Goal: Task Accomplishment & Management: Manage account settings

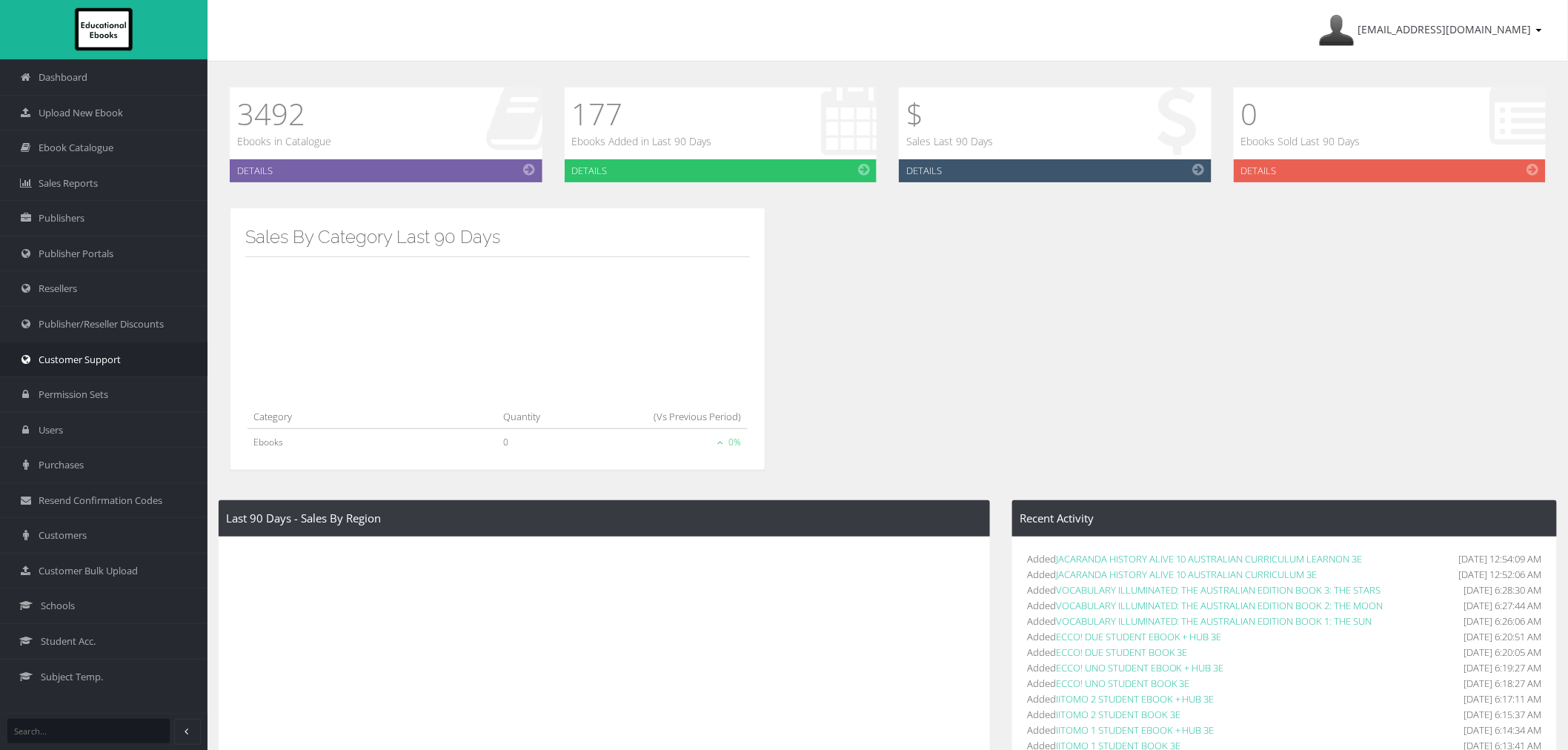
click at [85, 359] on span "Customer Support" at bounding box center [80, 360] width 83 height 14
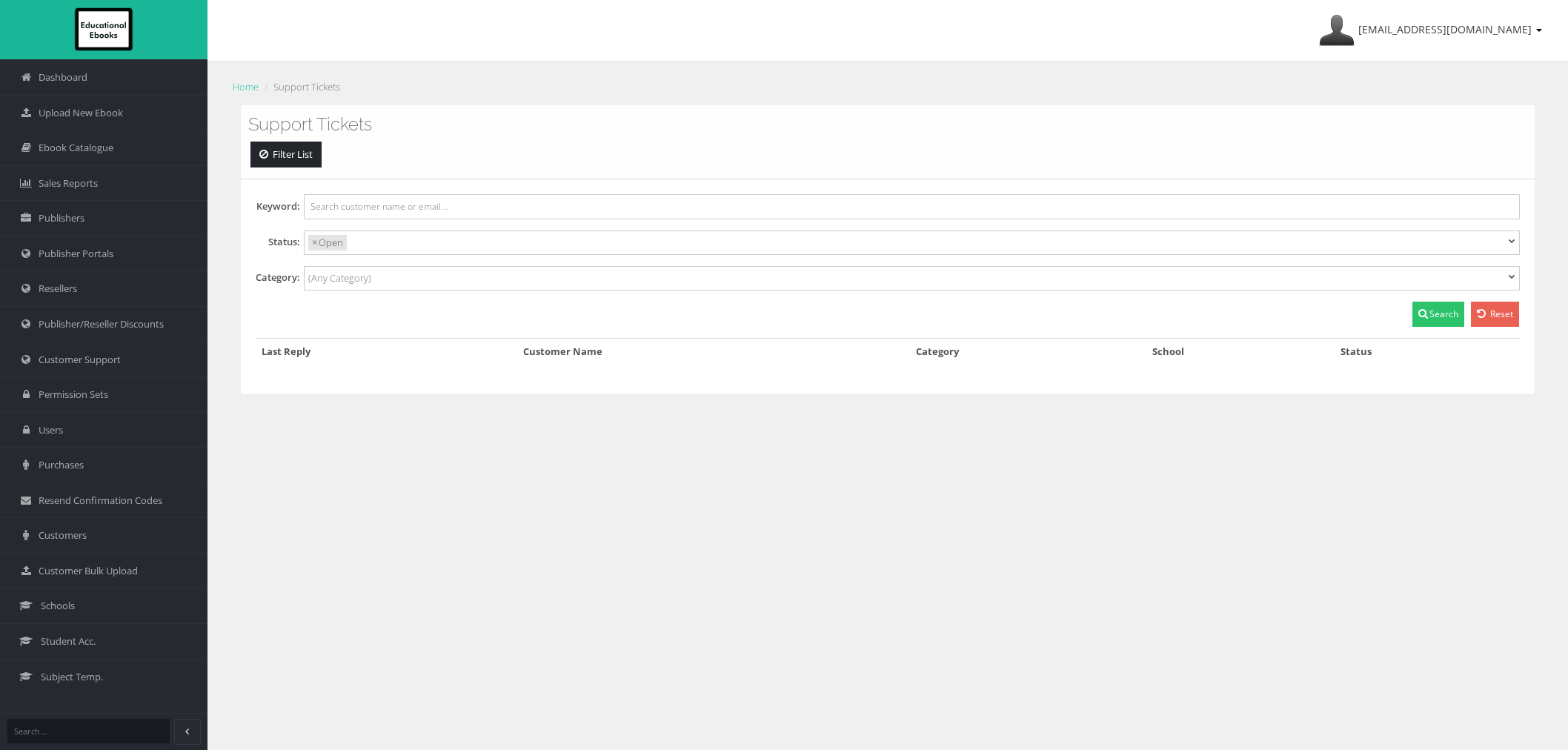
select select
click at [73, 611] on span "Schools" at bounding box center [57, 606] width 34 height 14
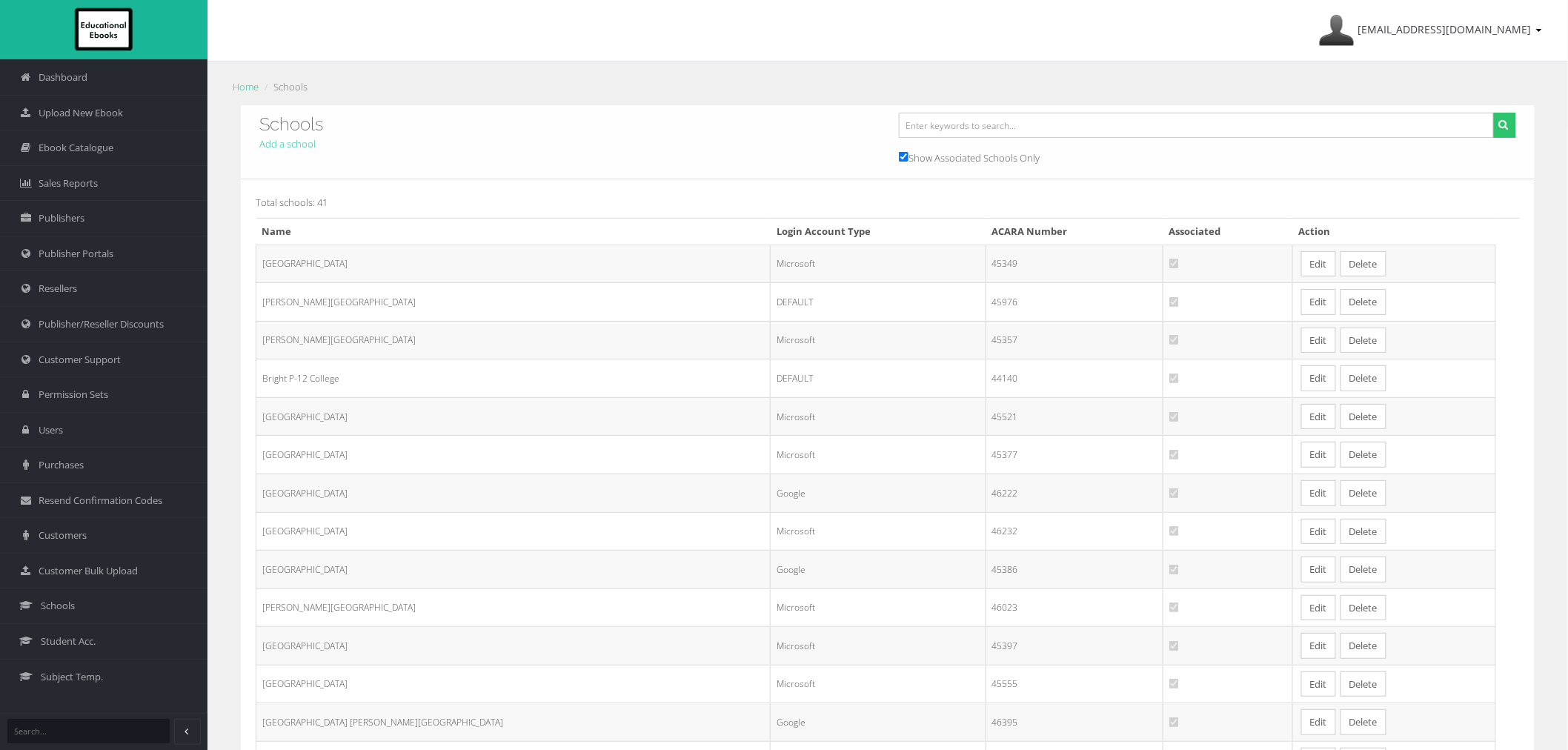
click at [1302, 346] on link "Edit" at bounding box center [1319, 341] width 35 height 26
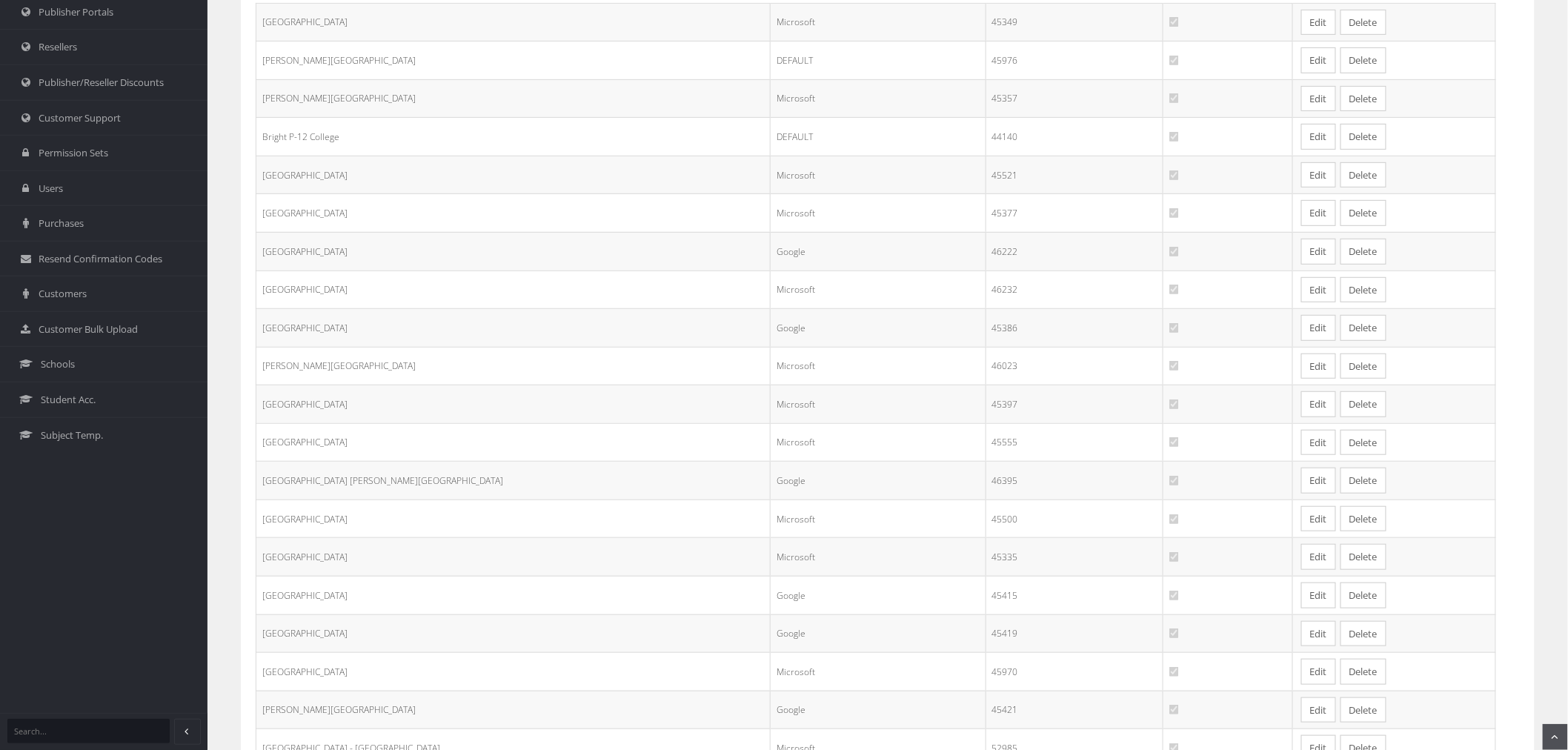
scroll to position [164, 0]
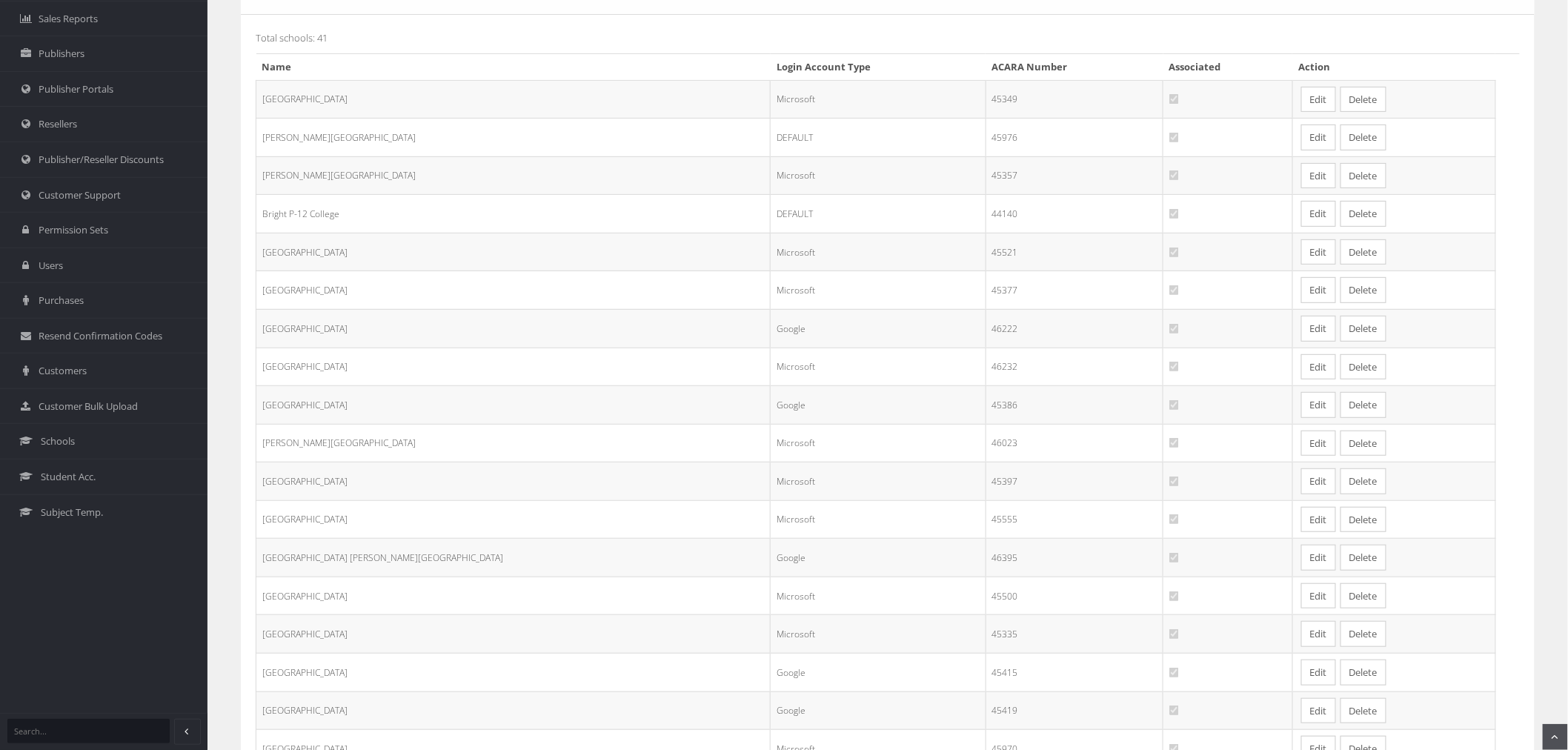
click at [1302, 258] on link "Edit" at bounding box center [1319, 252] width 35 height 26
click at [1302, 330] on link "Edit" at bounding box center [1319, 329] width 35 height 26
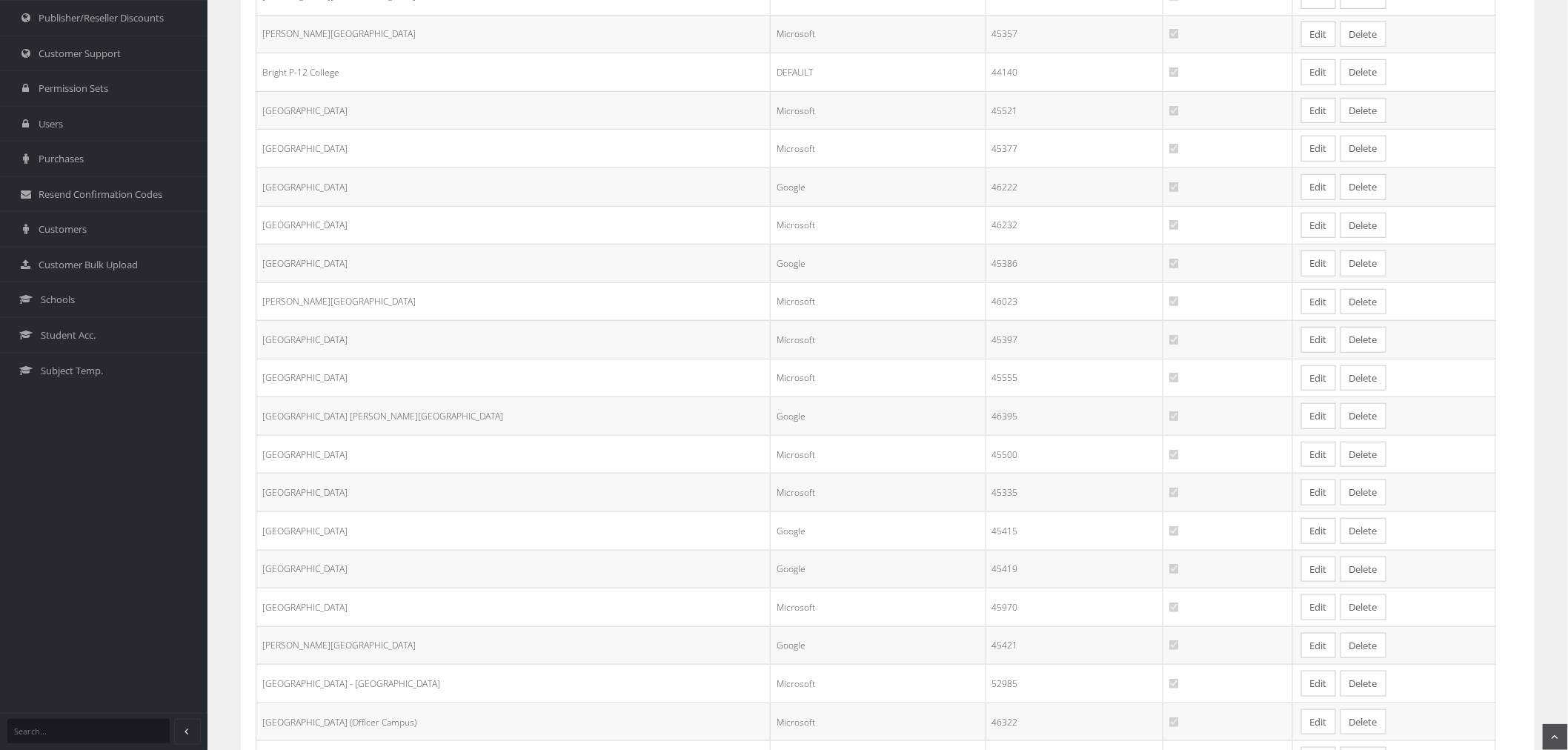
scroll to position [329, 0]
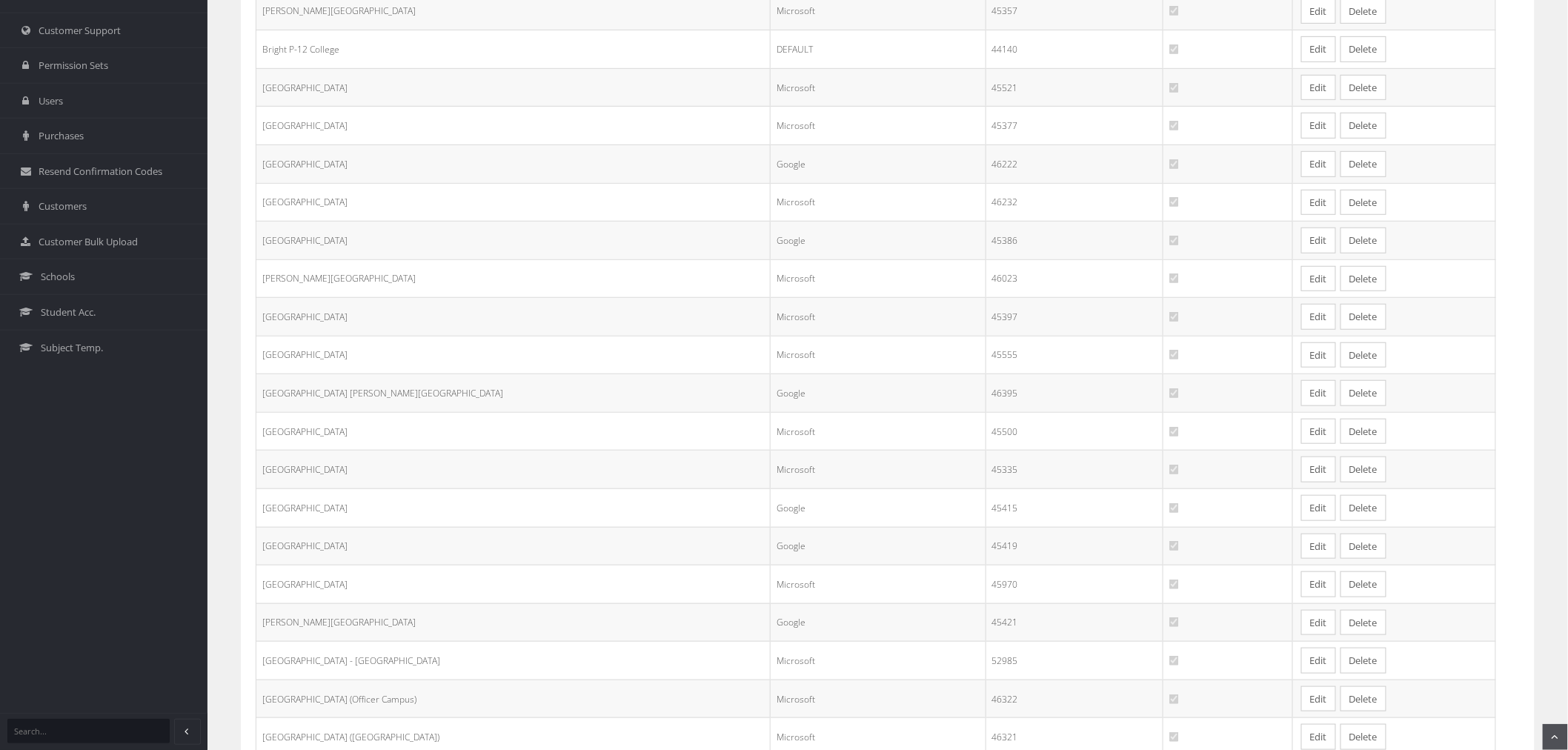
click at [1302, 239] on link "Edit" at bounding box center [1319, 241] width 35 height 26
click at [1302, 284] on link "Edit" at bounding box center [1319, 280] width 35 height 26
click at [1302, 327] on link "Edit" at bounding box center [1319, 317] width 35 height 26
click at [1302, 353] on link "Edit" at bounding box center [1319, 356] width 35 height 26
click at [1302, 390] on link "Edit" at bounding box center [1319, 394] width 35 height 26
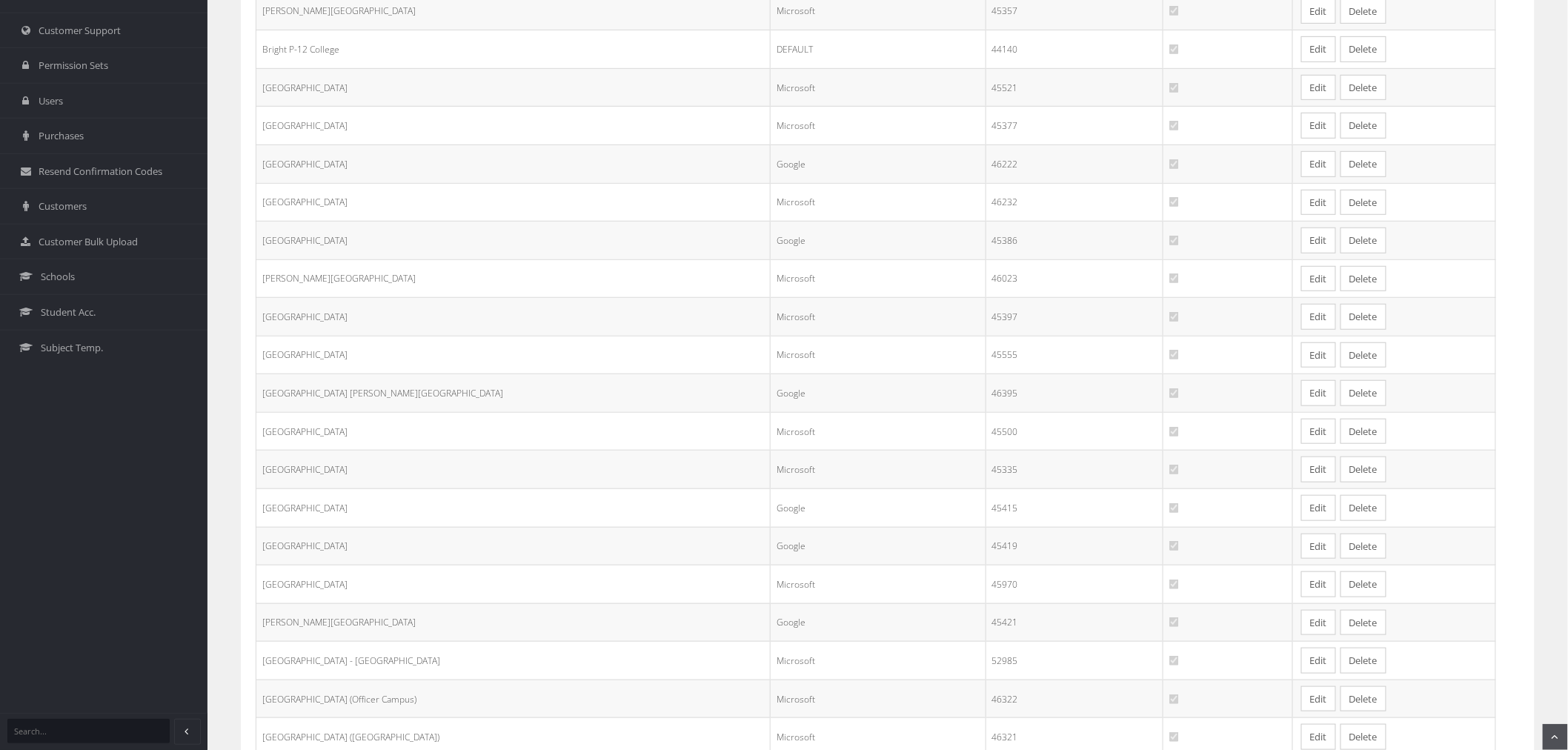
click at [1302, 470] on link "Edit" at bounding box center [1319, 470] width 35 height 26
click at [1302, 501] on link "Edit" at bounding box center [1319, 508] width 35 height 26
click at [1302, 545] on link "Edit" at bounding box center [1319, 547] width 35 height 26
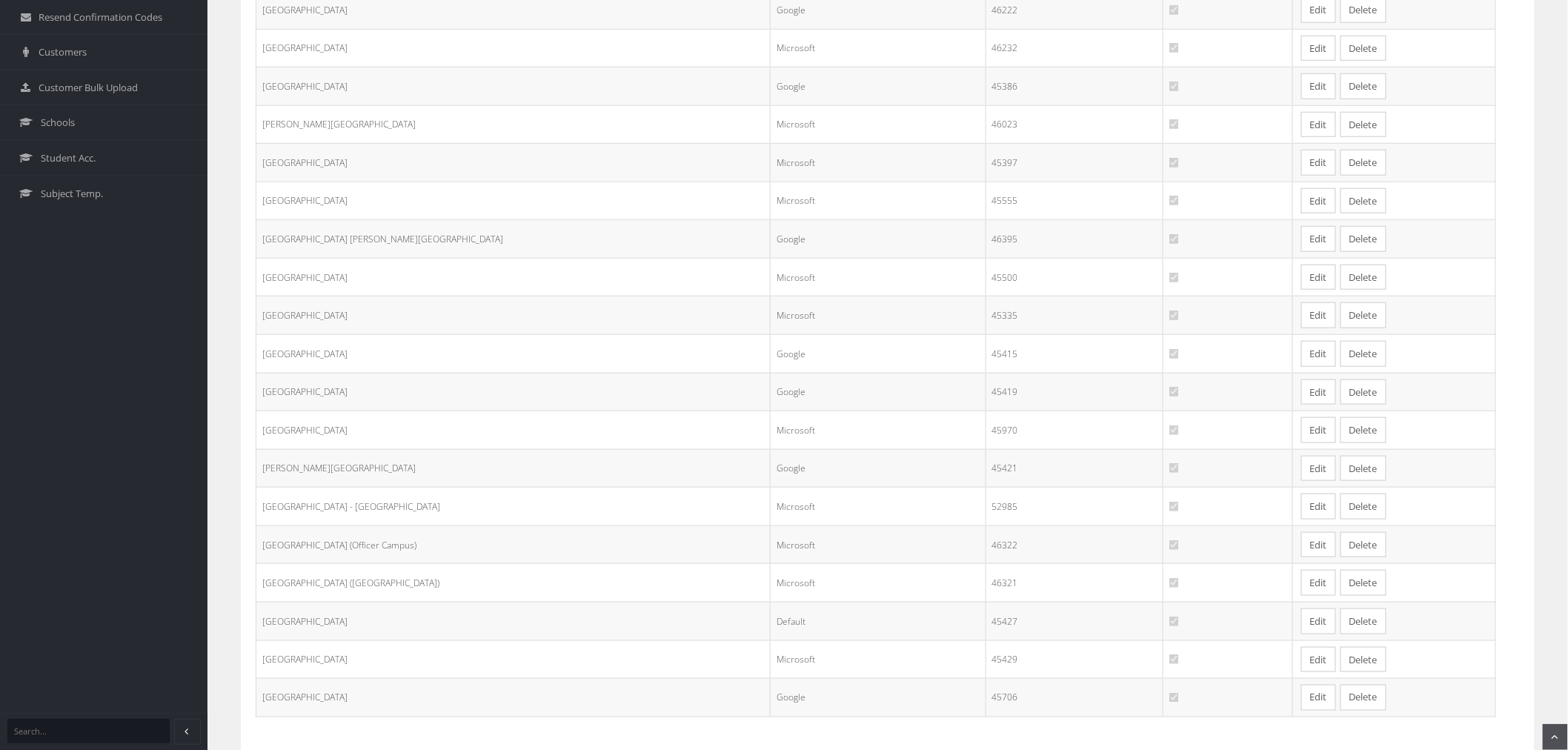
scroll to position [494, 0]
click at [1302, 426] on link "Edit" at bounding box center [1319, 420] width 35 height 26
click at [1302, 457] on link "Edit" at bounding box center [1319, 459] width 35 height 26
click at [1302, 613] on link "Edit" at bounding box center [1319, 611] width 35 height 26
click at [1302, 654] on link "Edit" at bounding box center [1319, 650] width 35 height 26
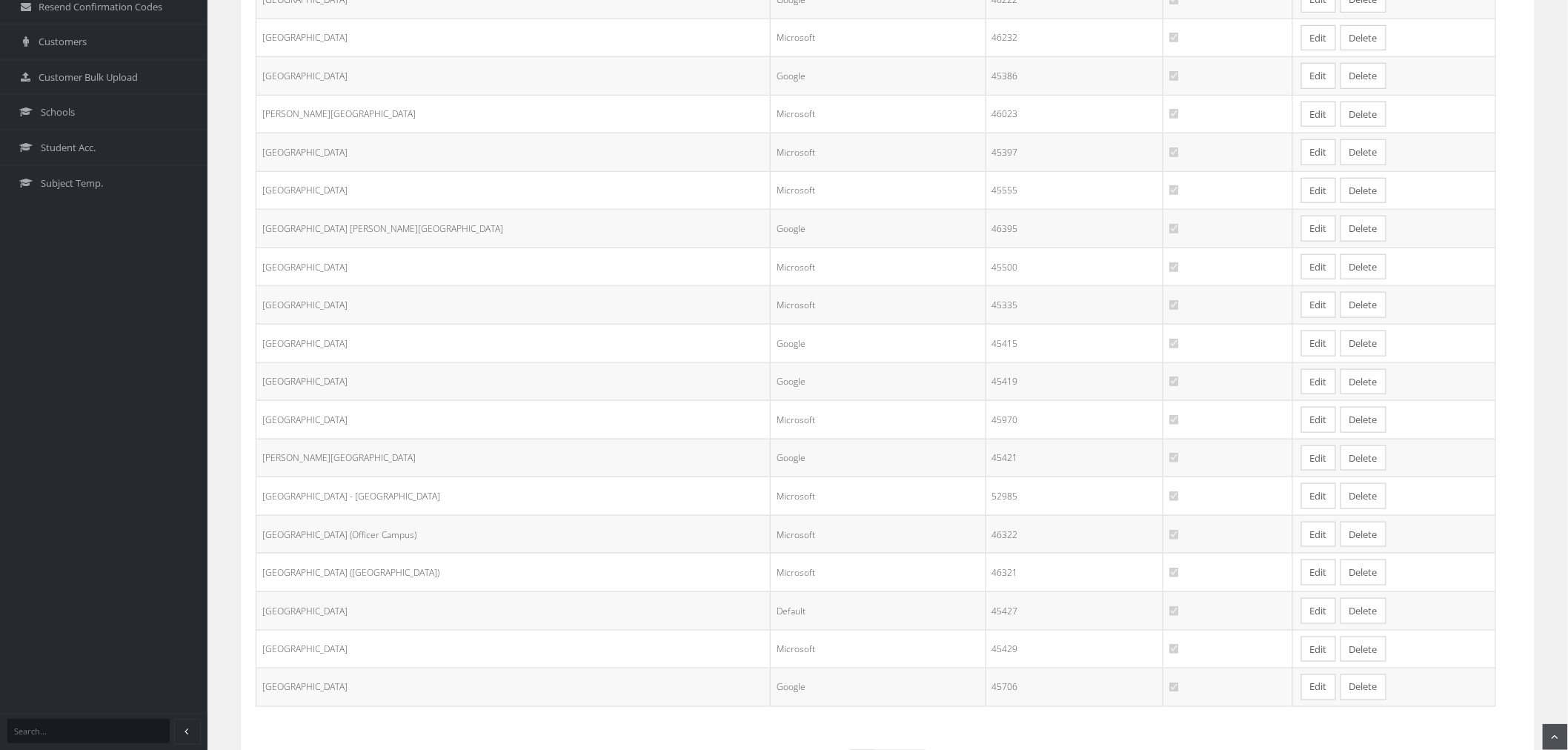
click at [1302, 692] on link "Edit" at bounding box center [1319, 688] width 35 height 26
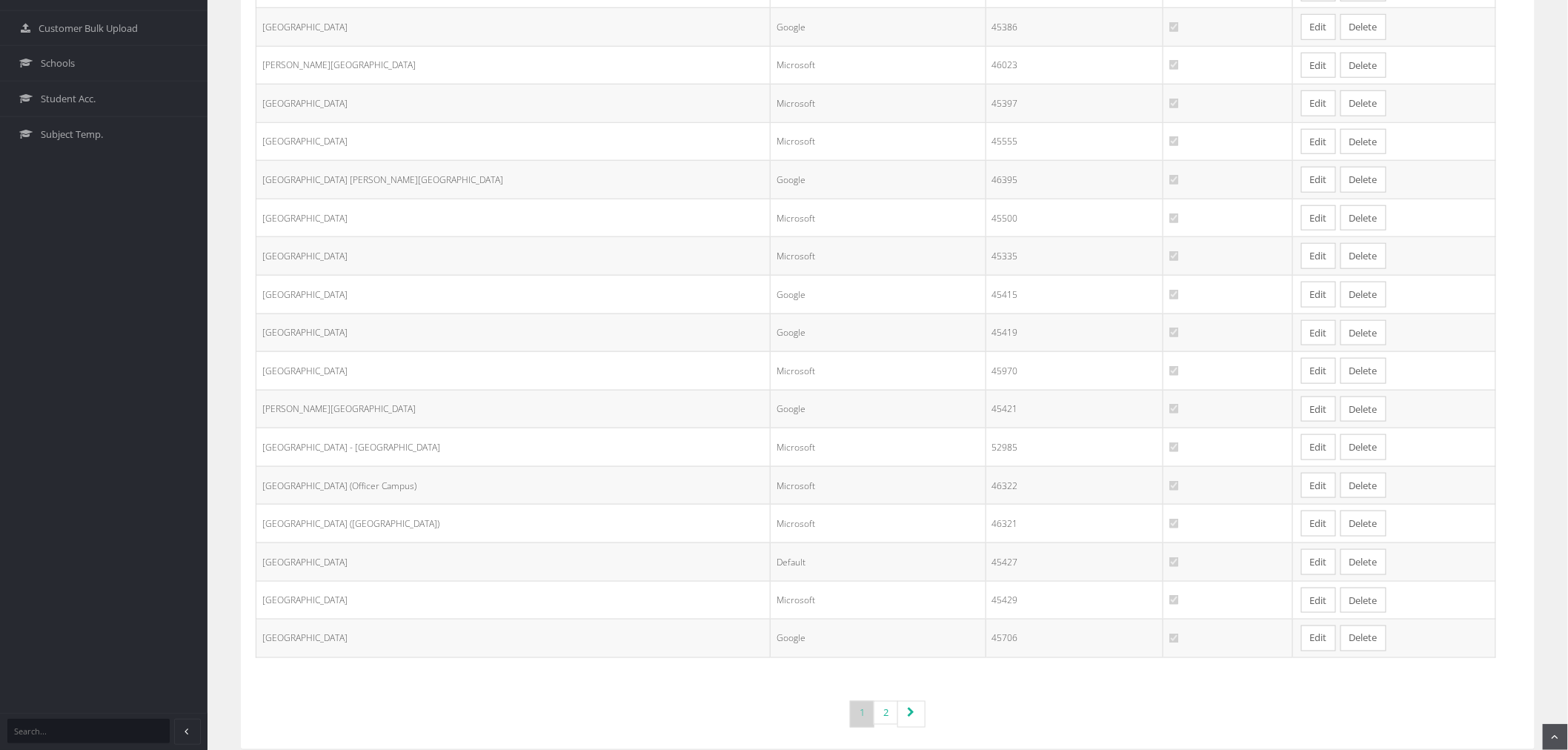
scroll to position [569, 0]
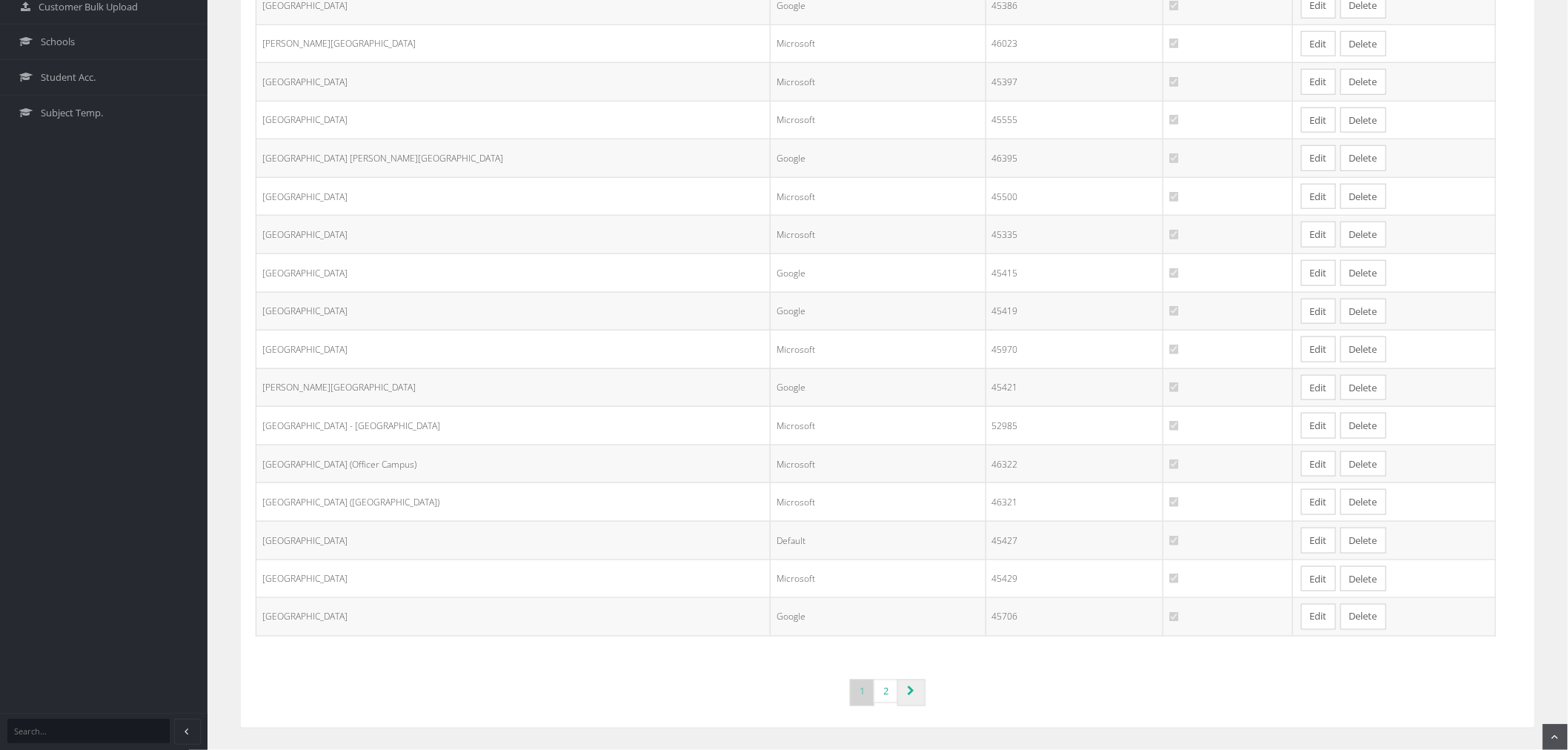
click at [919, 692] on link "Page navigation" at bounding box center [911, 693] width 28 height 26
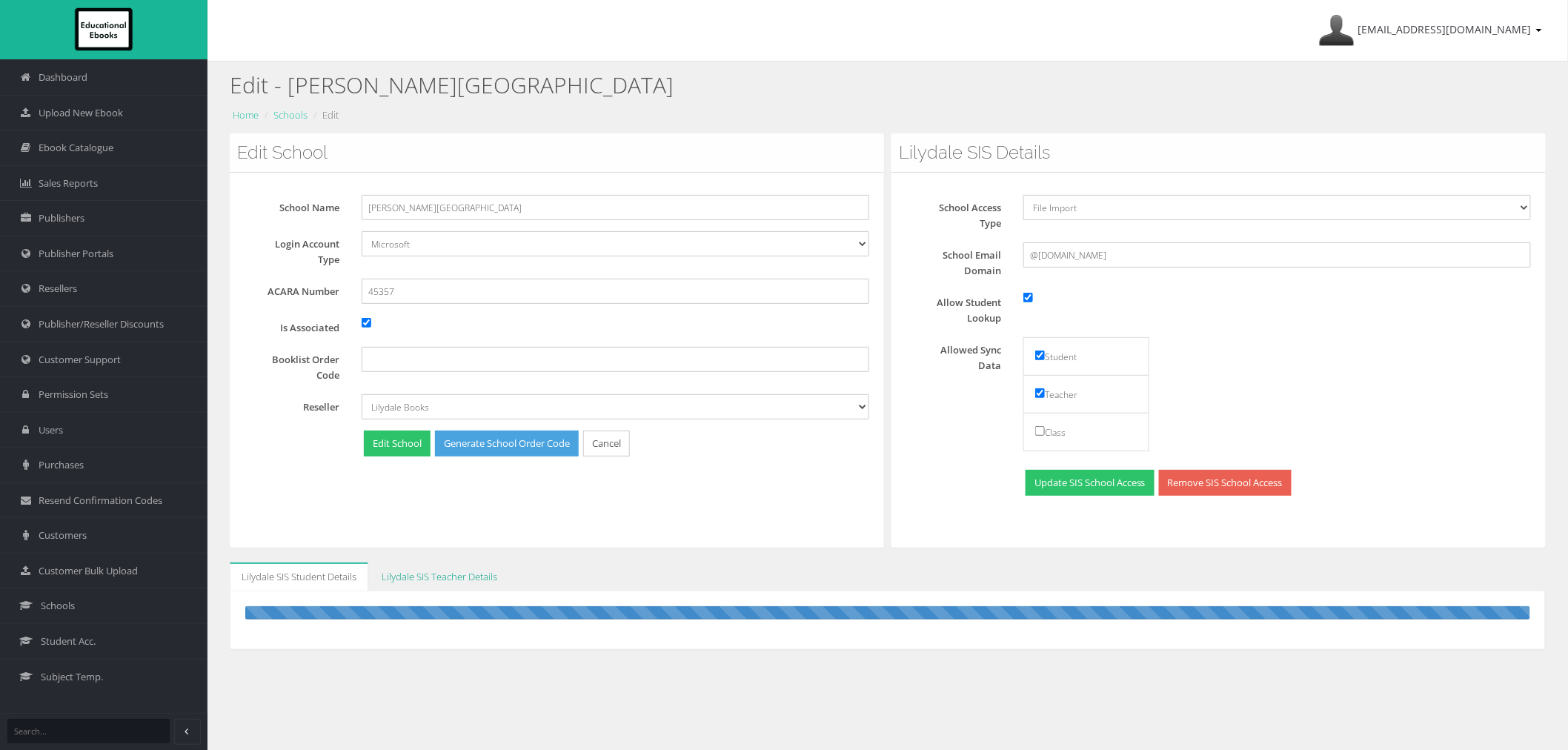
click at [442, 572] on link "Lilydale SIS Teacher Details" at bounding box center [439, 577] width 140 height 29
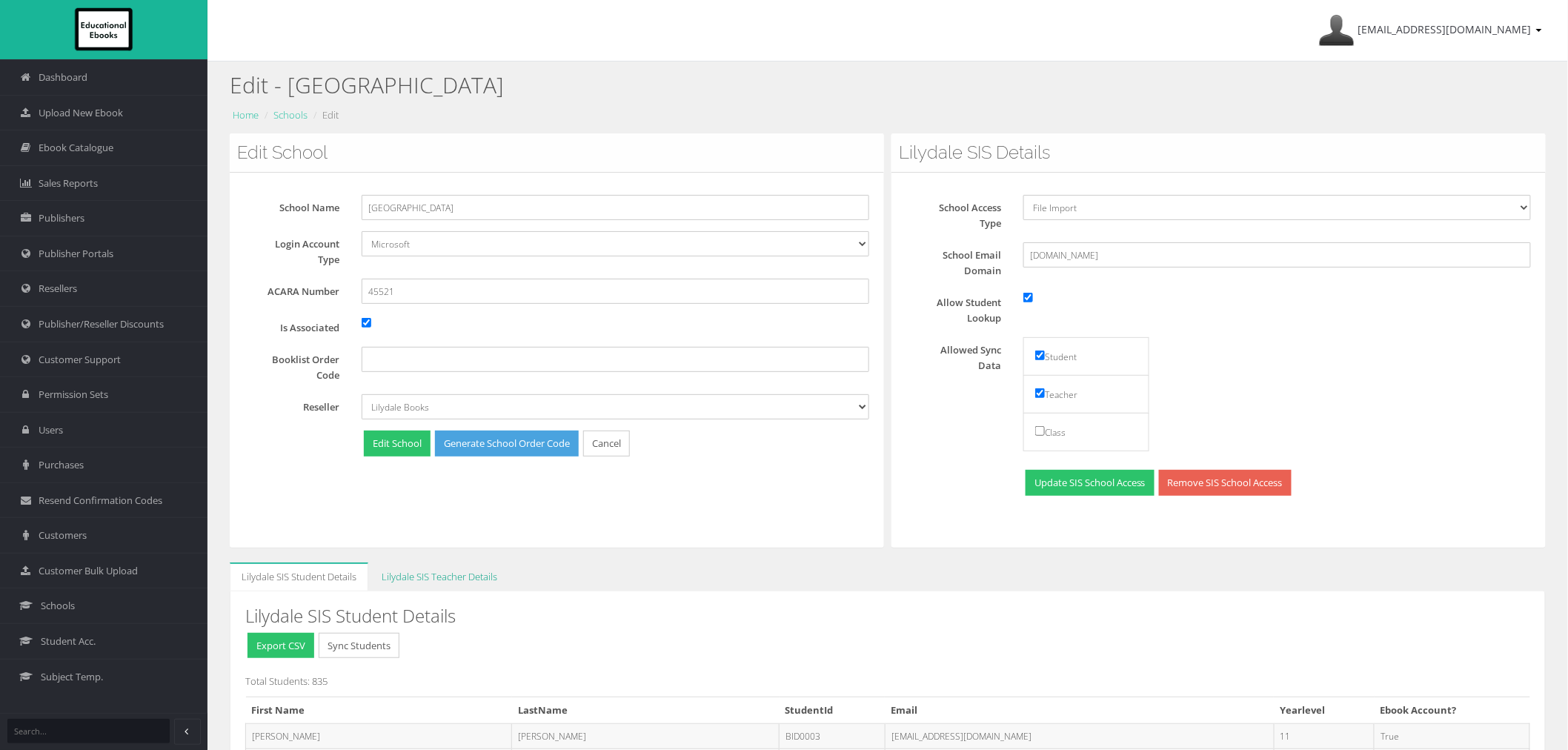
click at [423, 569] on link "Lilydale SIS Teacher Details" at bounding box center [439, 577] width 140 height 29
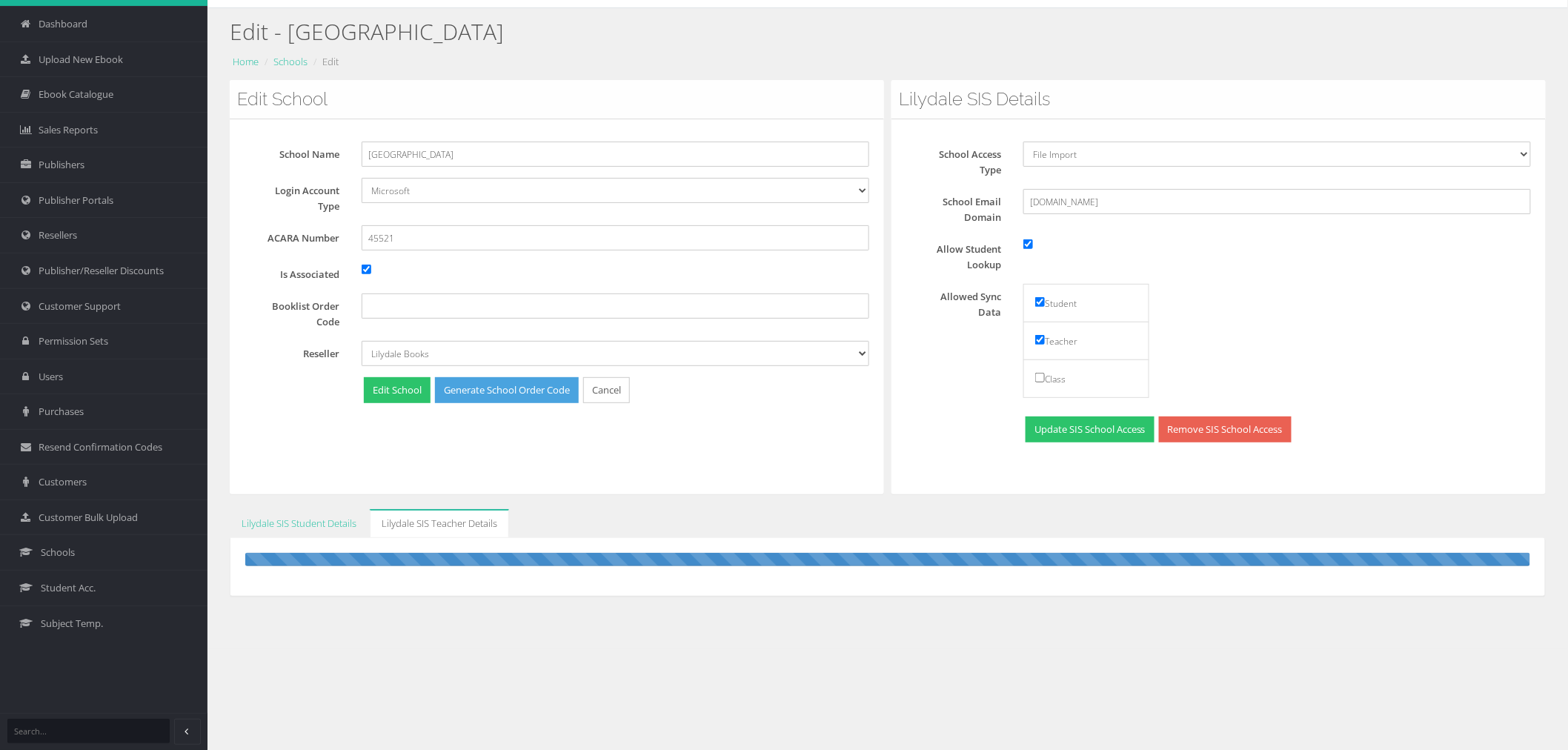
scroll to position [83, 0]
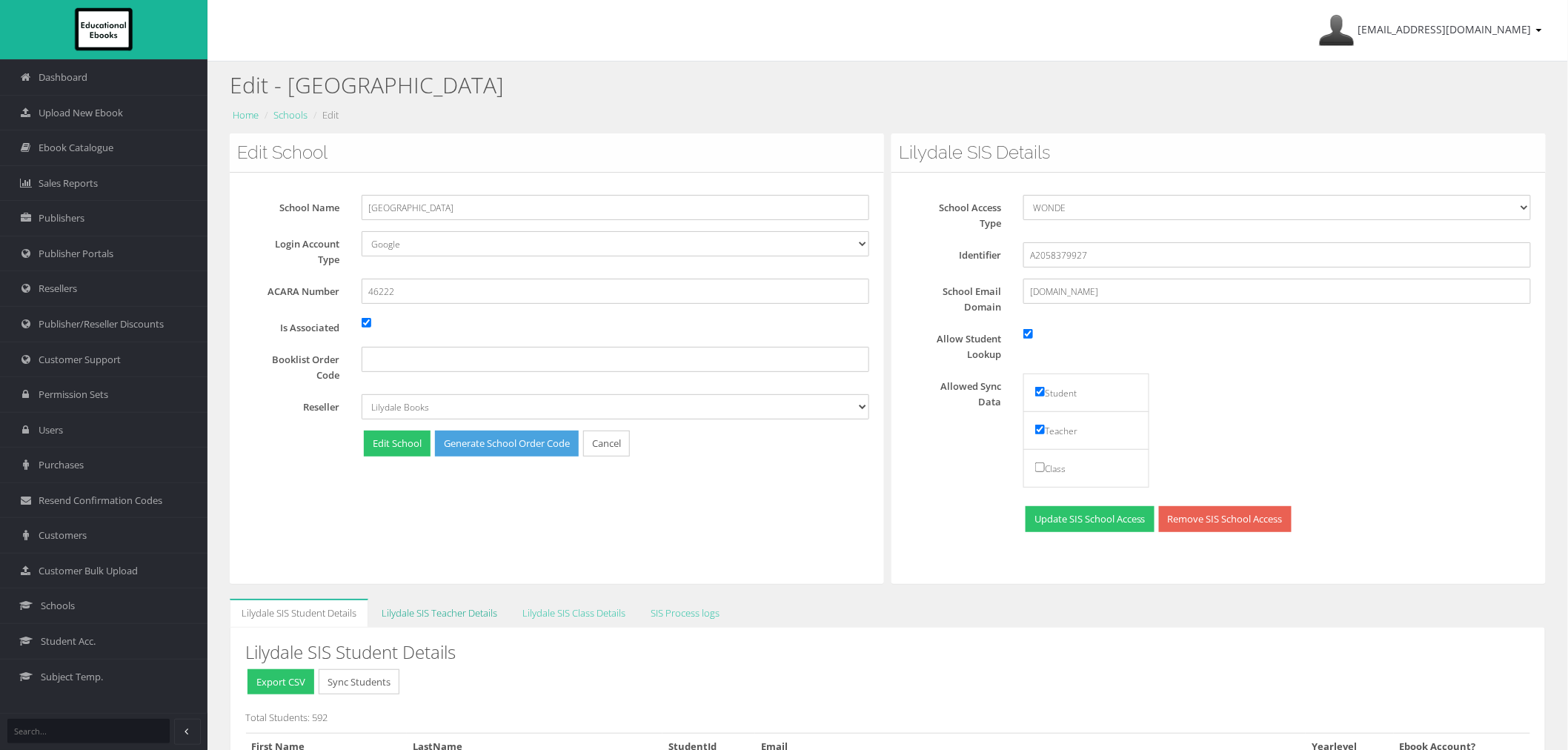
click at [462, 619] on link "Lilydale SIS Teacher Details" at bounding box center [439, 613] width 140 height 29
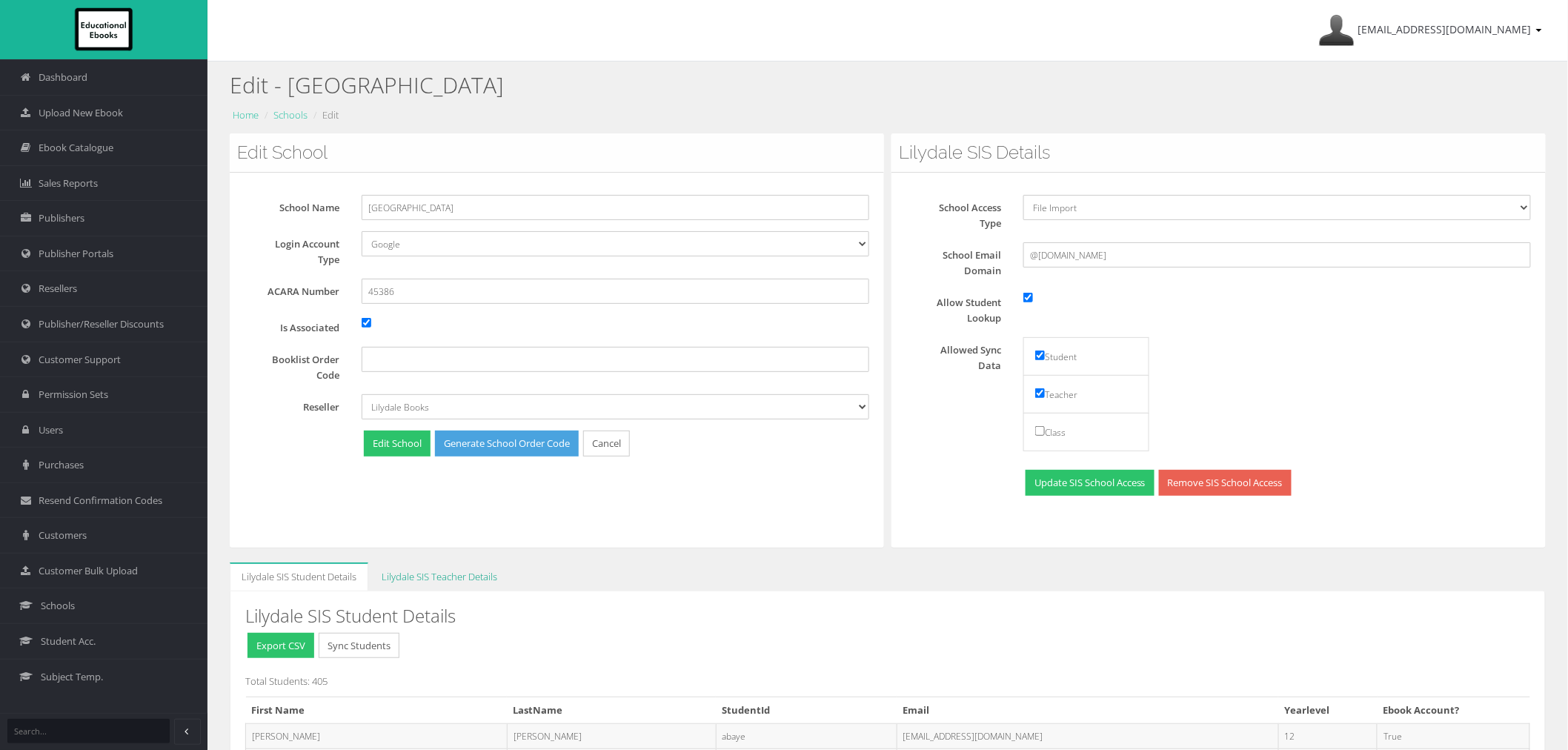
click at [431, 564] on link "Lilydale SIS Teacher Details" at bounding box center [439, 577] width 140 height 29
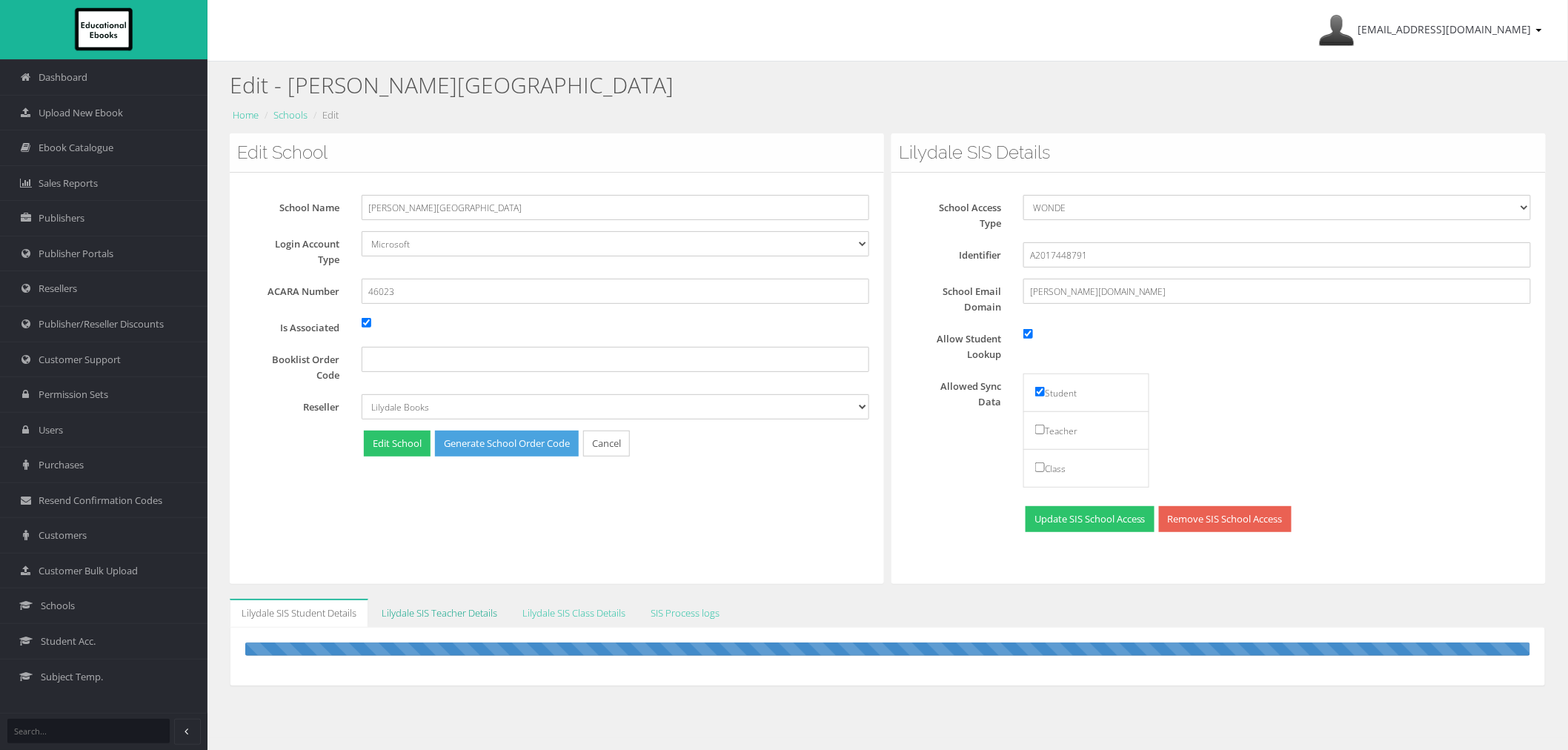
click at [425, 610] on link "Lilydale SIS Teacher Details" at bounding box center [439, 613] width 140 height 29
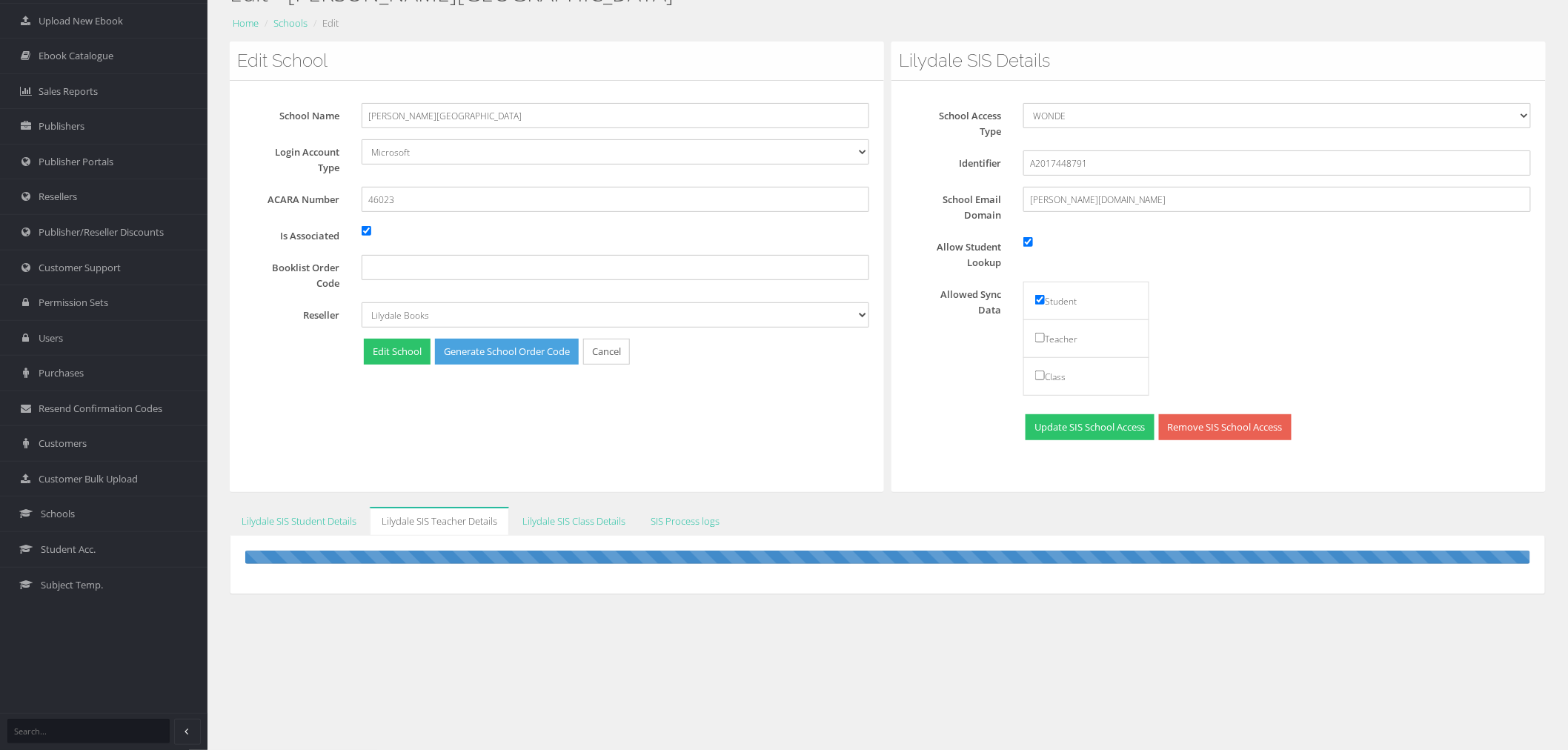
scroll to position [92, 0]
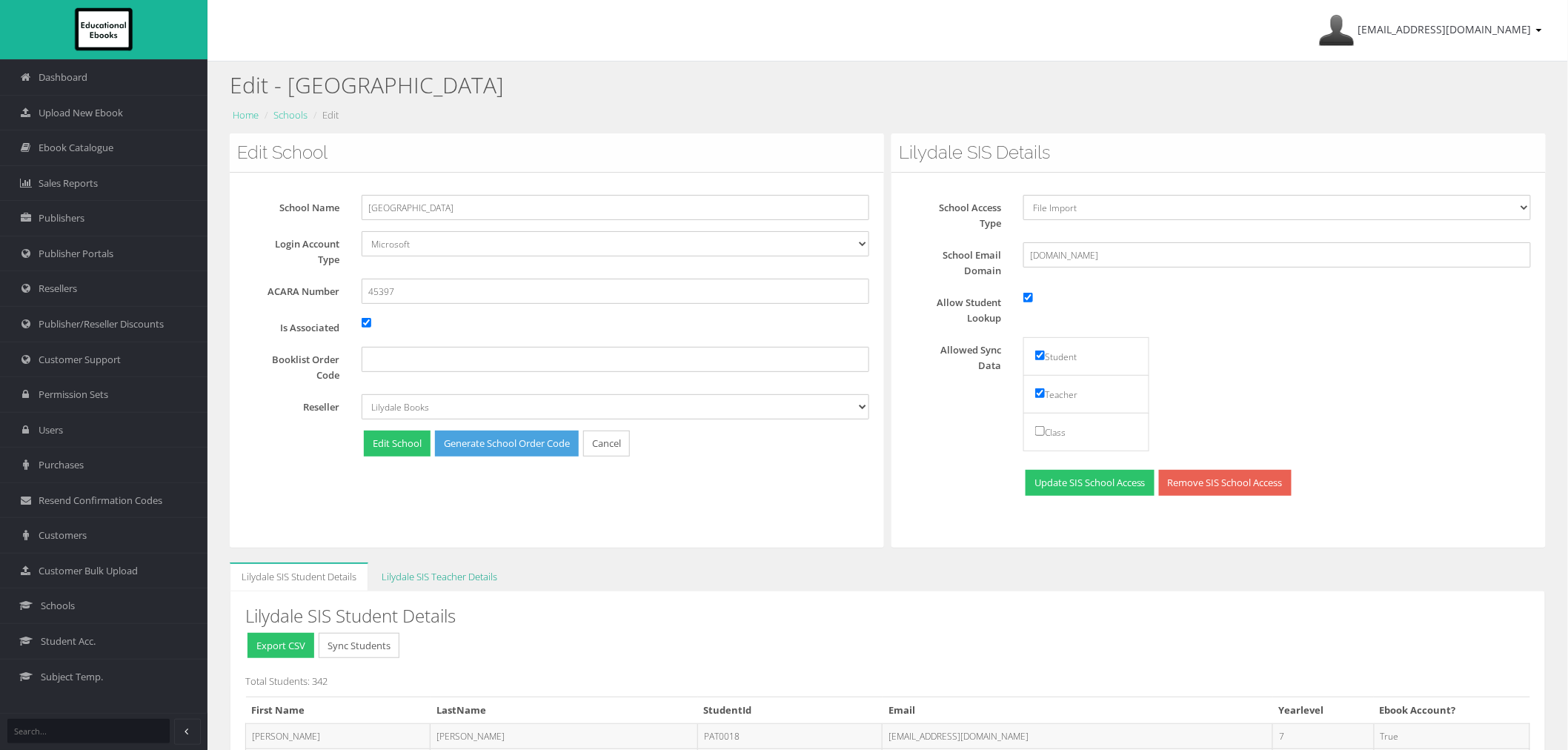
click at [409, 584] on link "Lilydale SIS Teacher Details" at bounding box center [439, 577] width 140 height 29
click at [409, 577] on link "Lilydale SIS Teacher Details" at bounding box center [439, 577] width 140 height 29
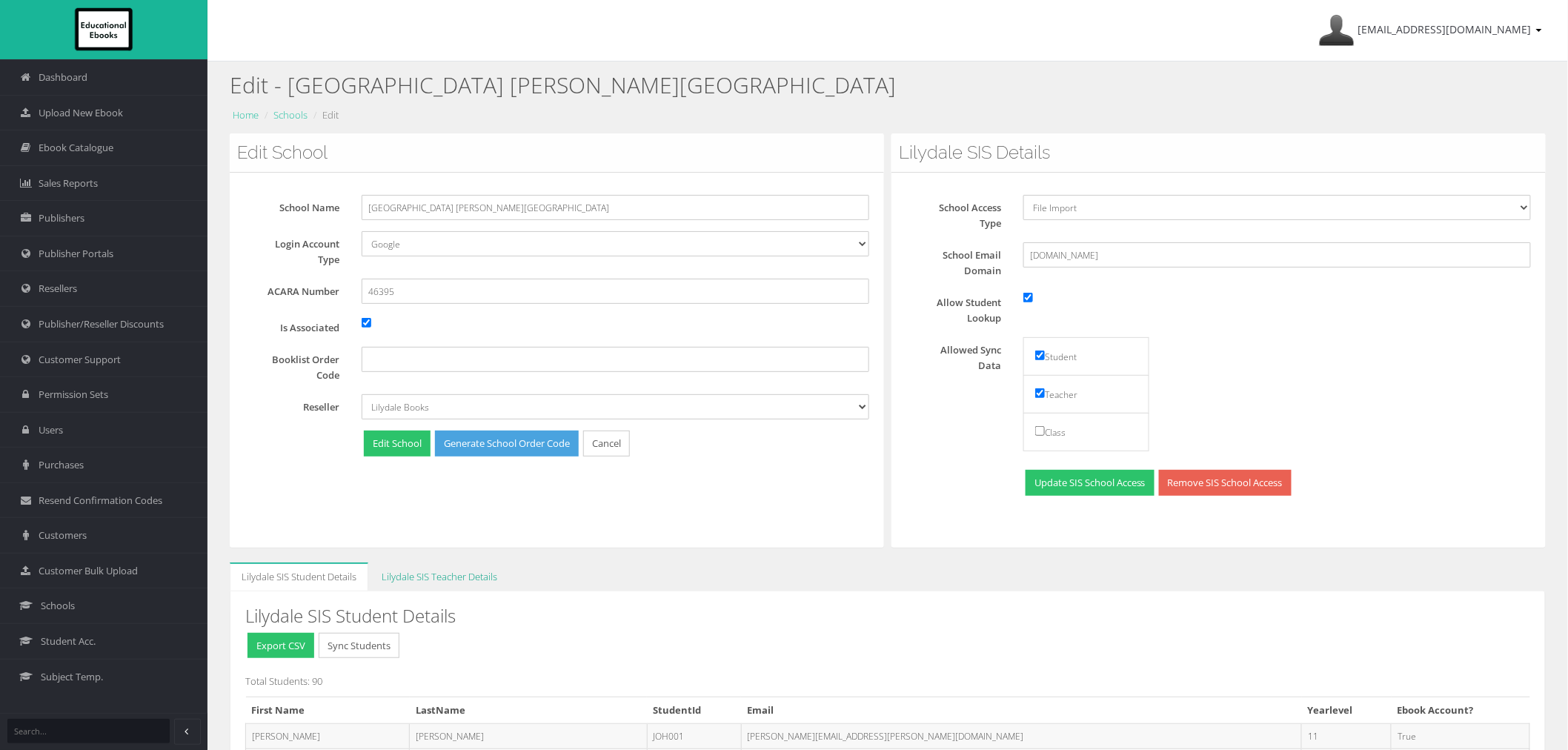
click at [482, 580] on link "Lilydale SIS Teacher Details" at bounding box center [439, 577] width 140 height 29
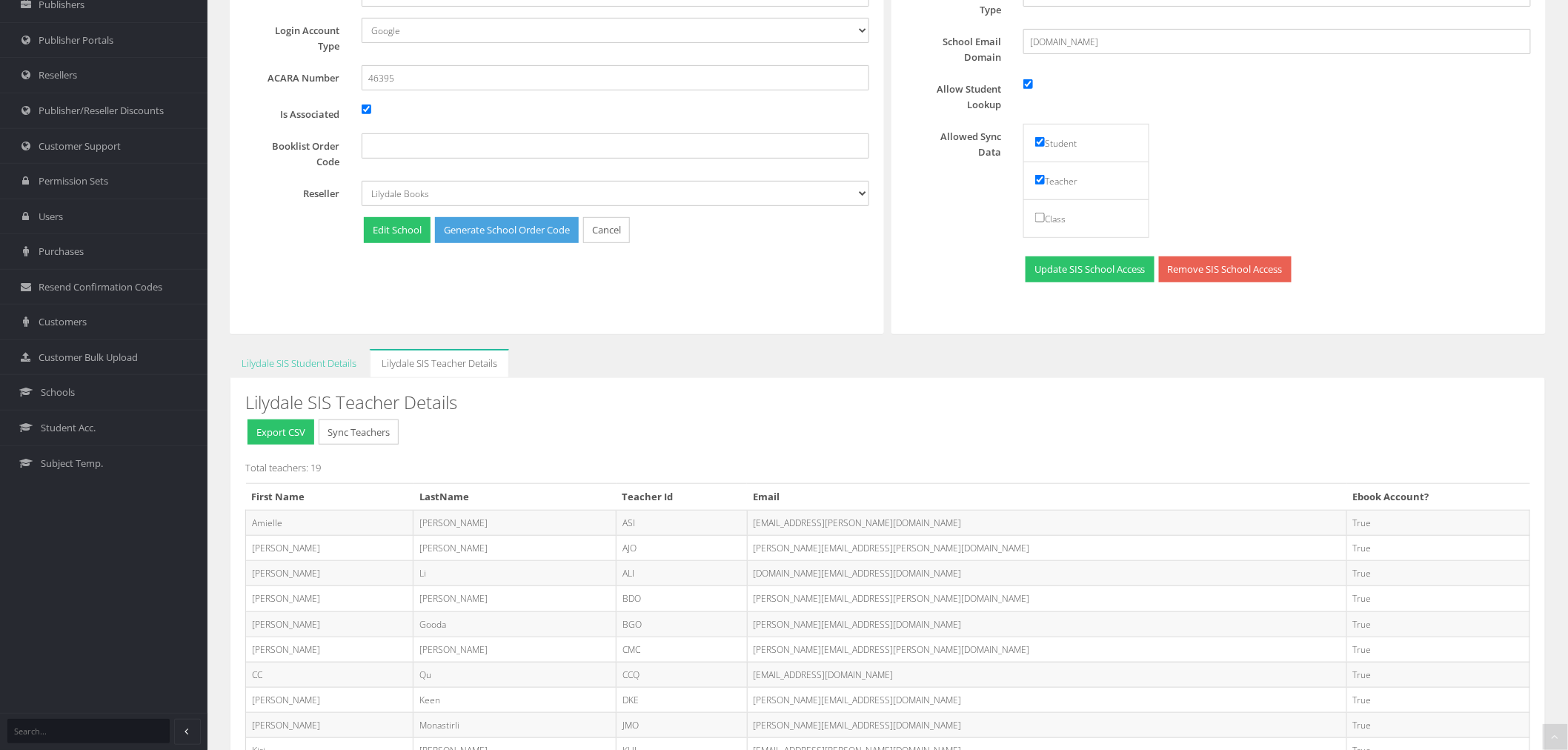
scroll to position [247, 0]
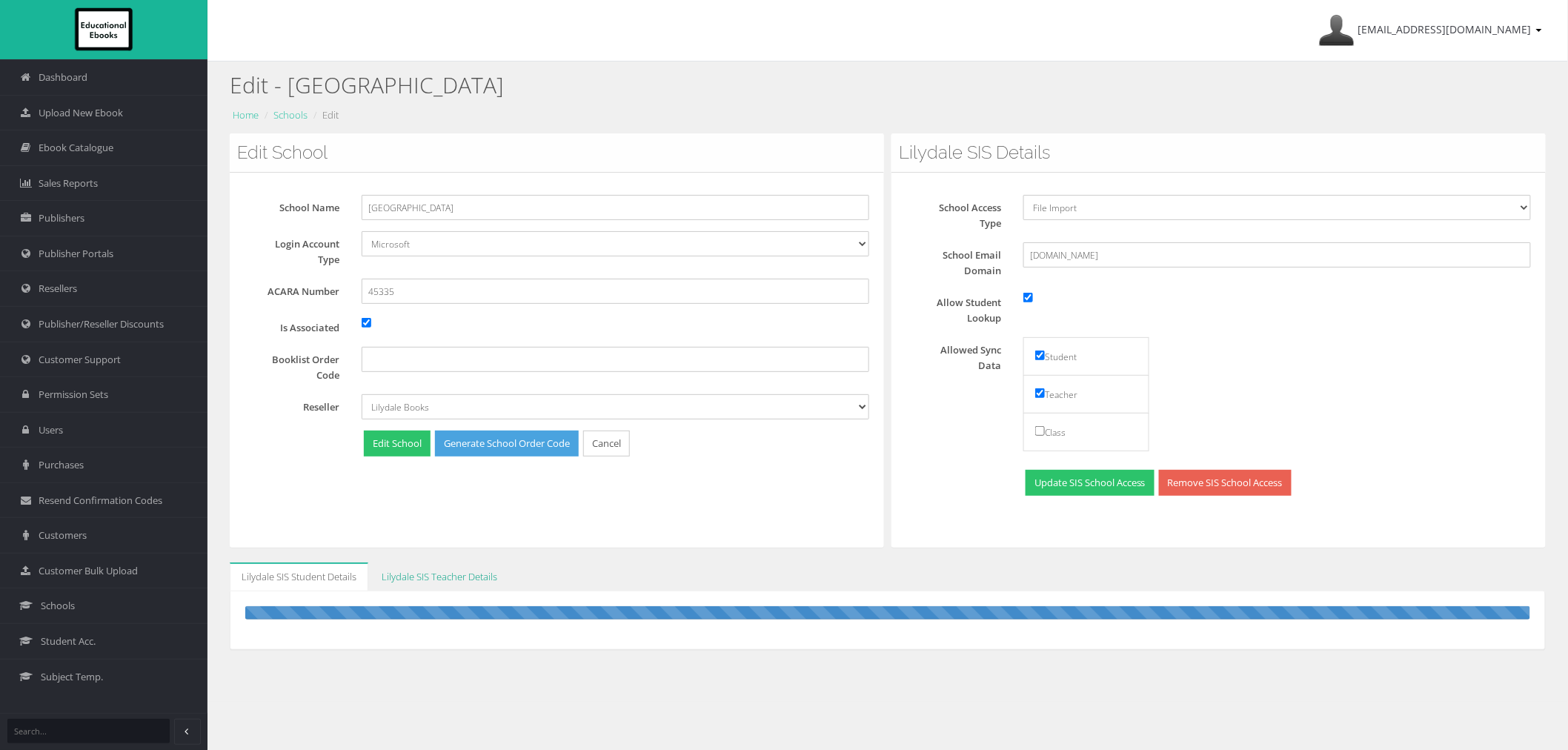
click at [420, 579] on link "Lilydale SIS Teacher Details" at bounding box center [439, 577] width 140 height 29
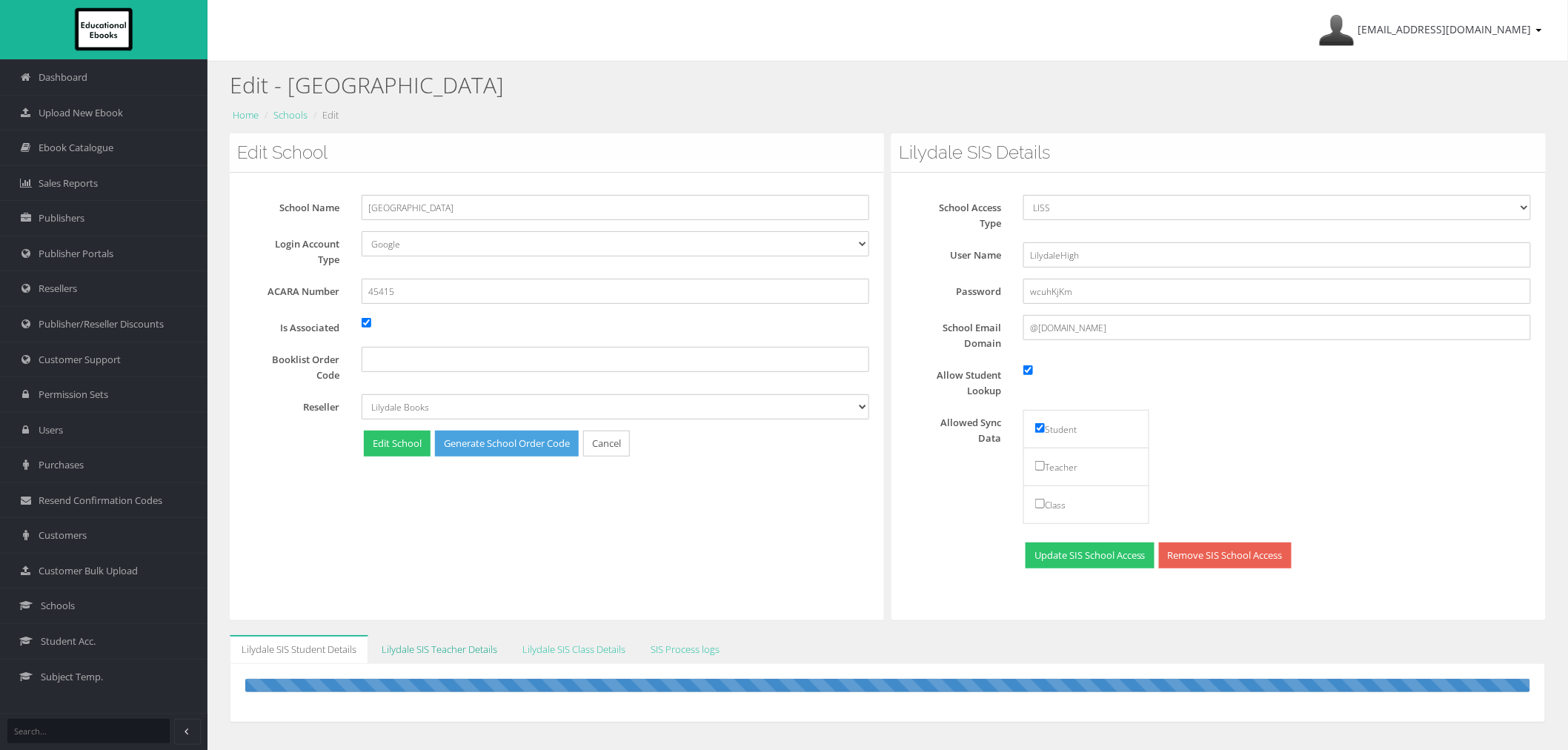
click at [447, 655] on link "Lilydale SIS Teacher Details" at bounding box center [439, 650] width 140 height 29
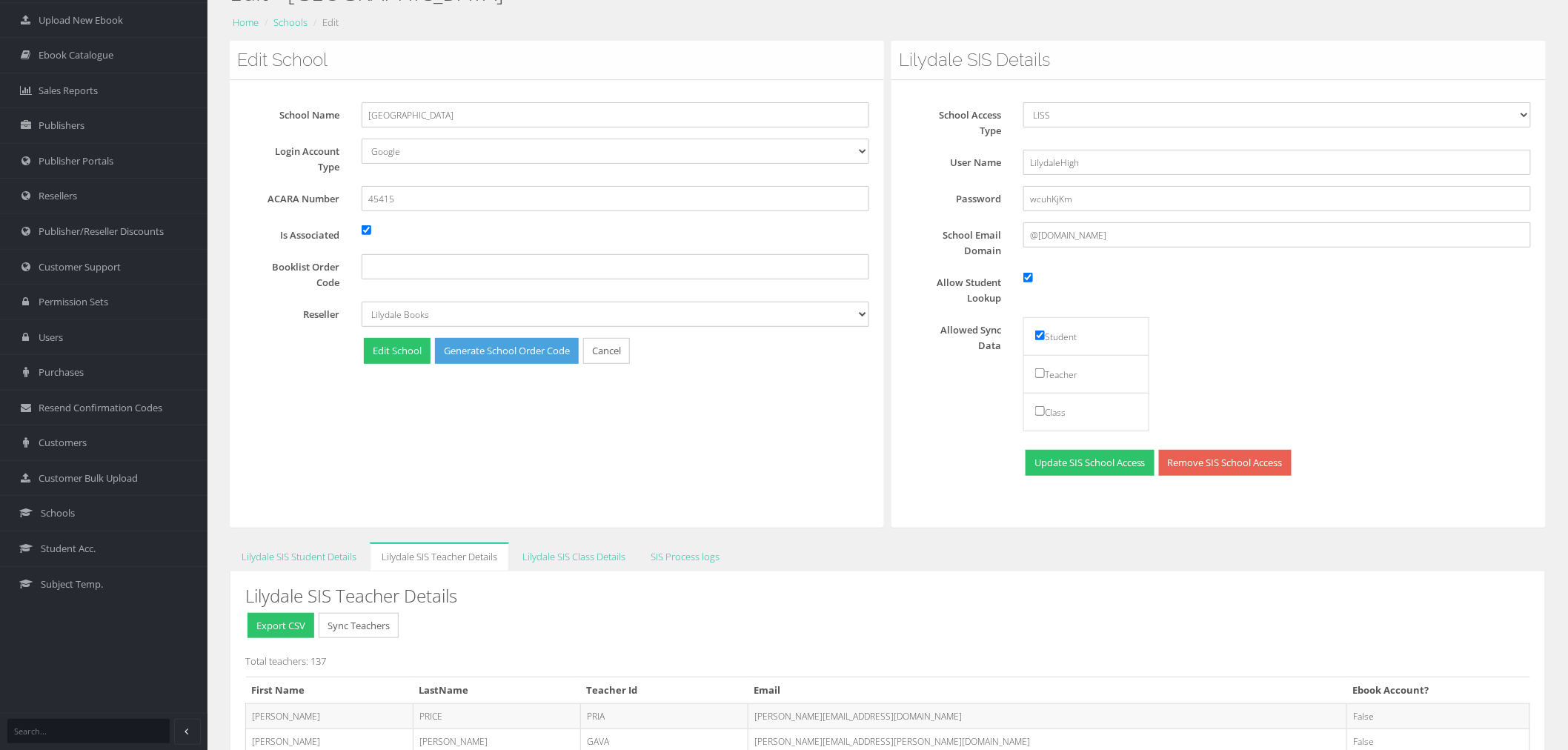
scroll to position [175, 0]
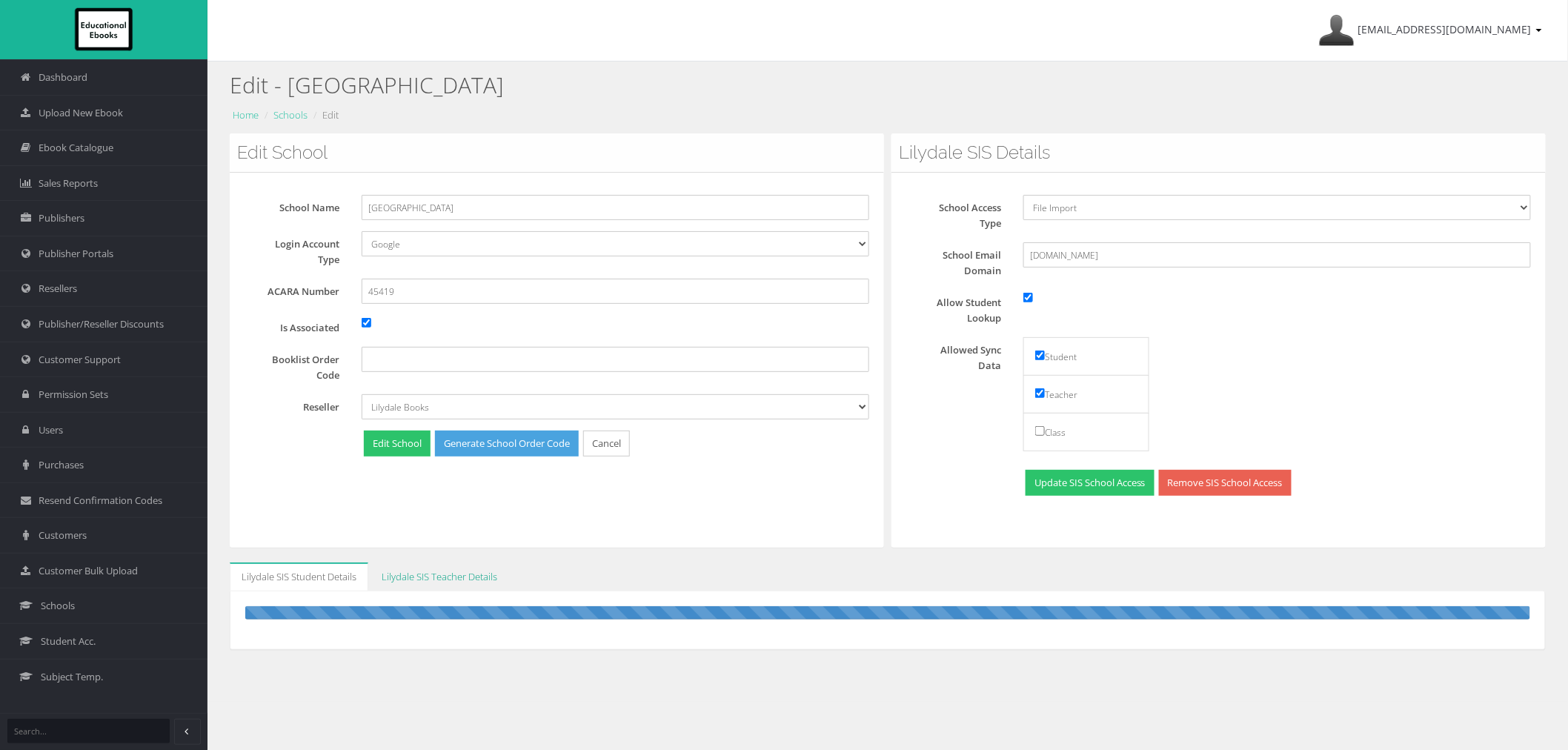
click at [418, 582] on link "Lilydale SIS Teacher Details" at bounding box center [439, 577] width 140 height 29
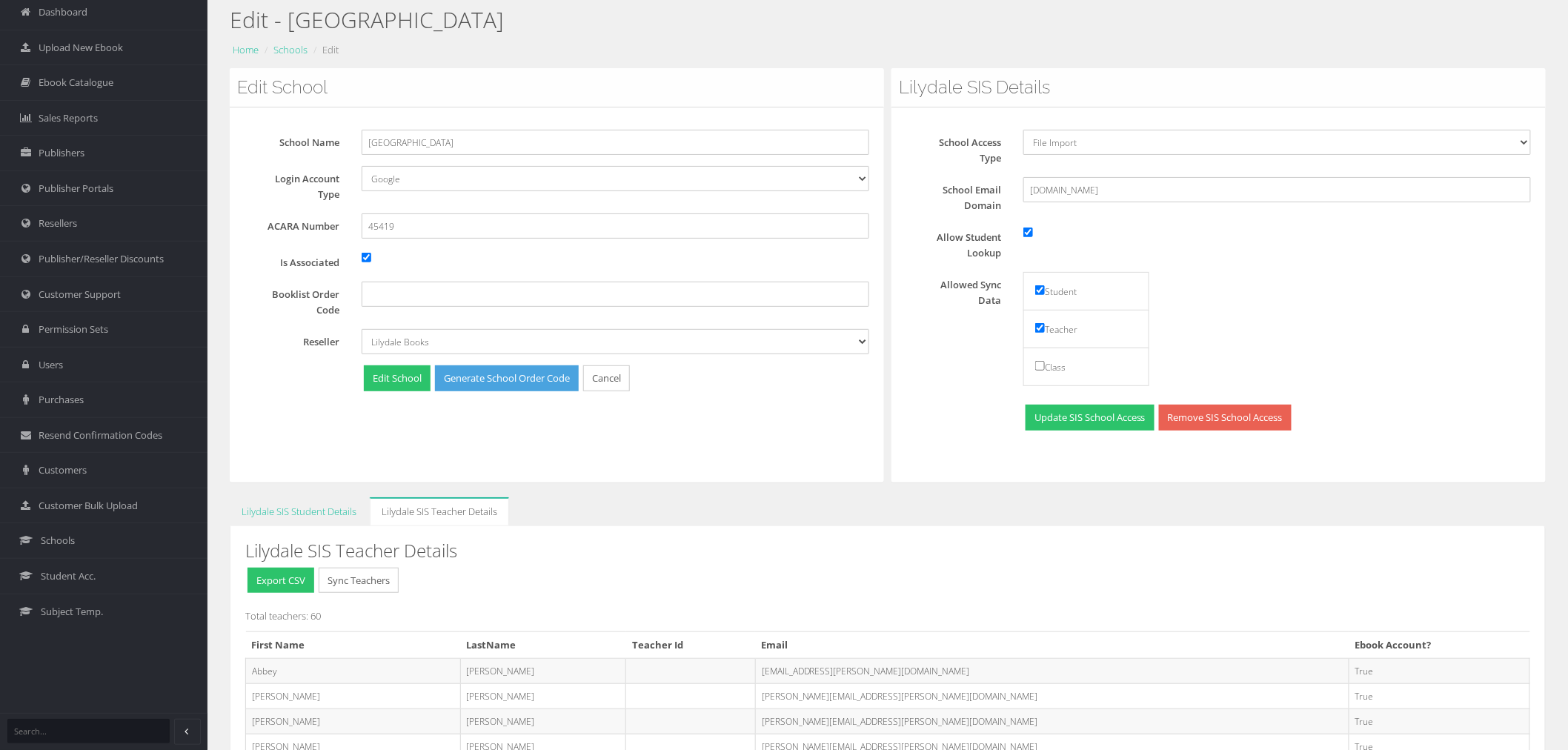
scroll to position [164, 0]
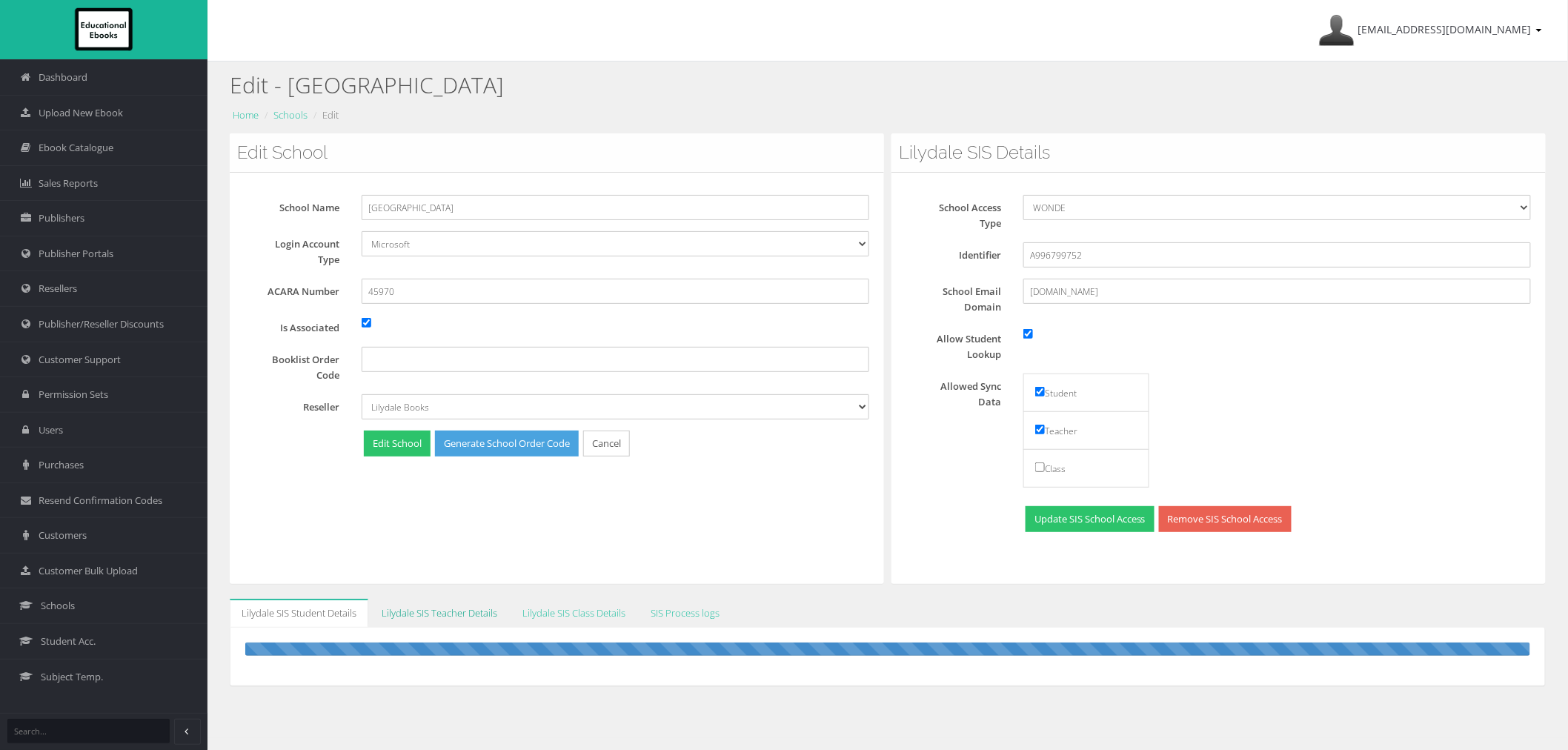
click at [439, 615] on link "Lilydale SIS Teacher Details" at bounding box center [439, 613] width 140 height 29
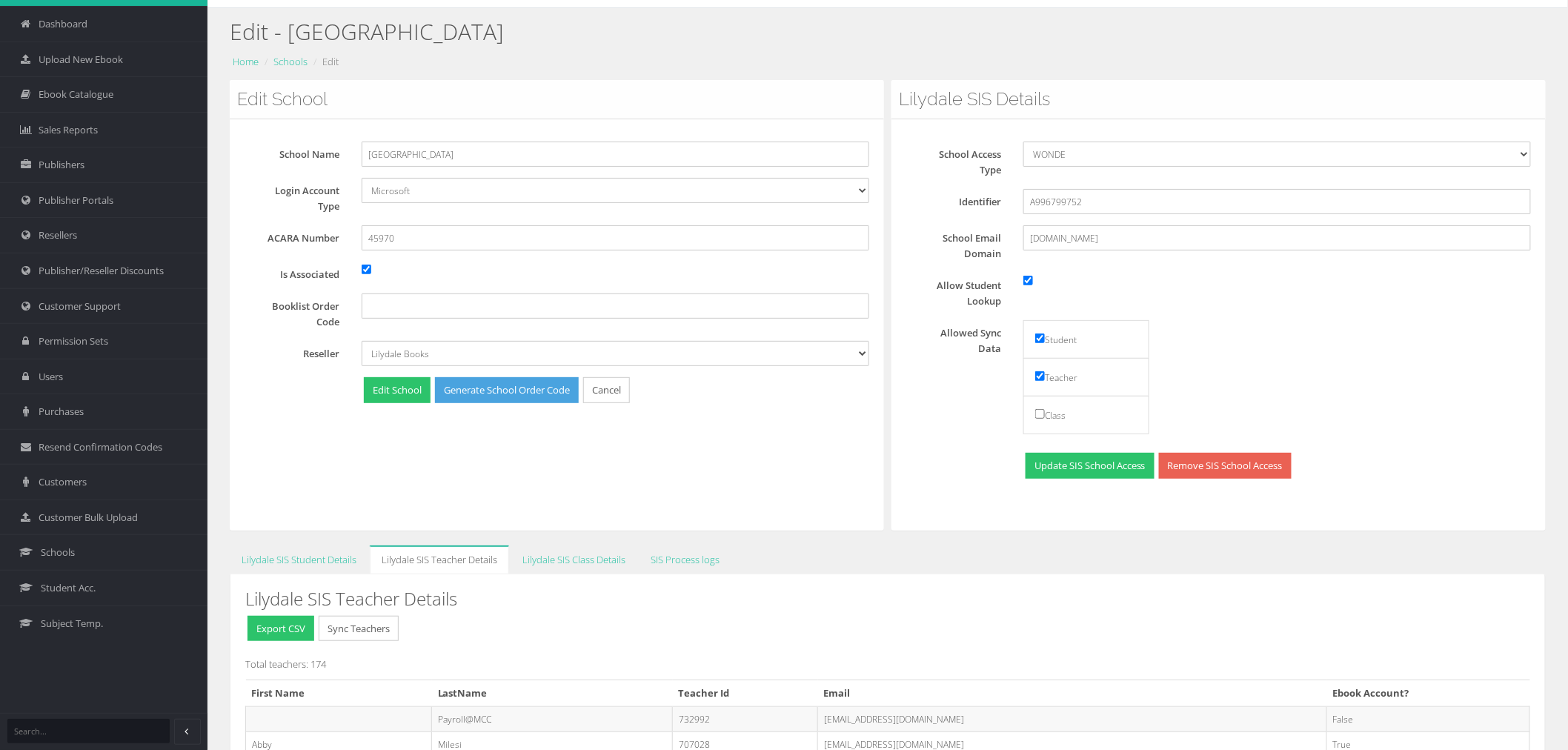
scroll to position [83, 0]
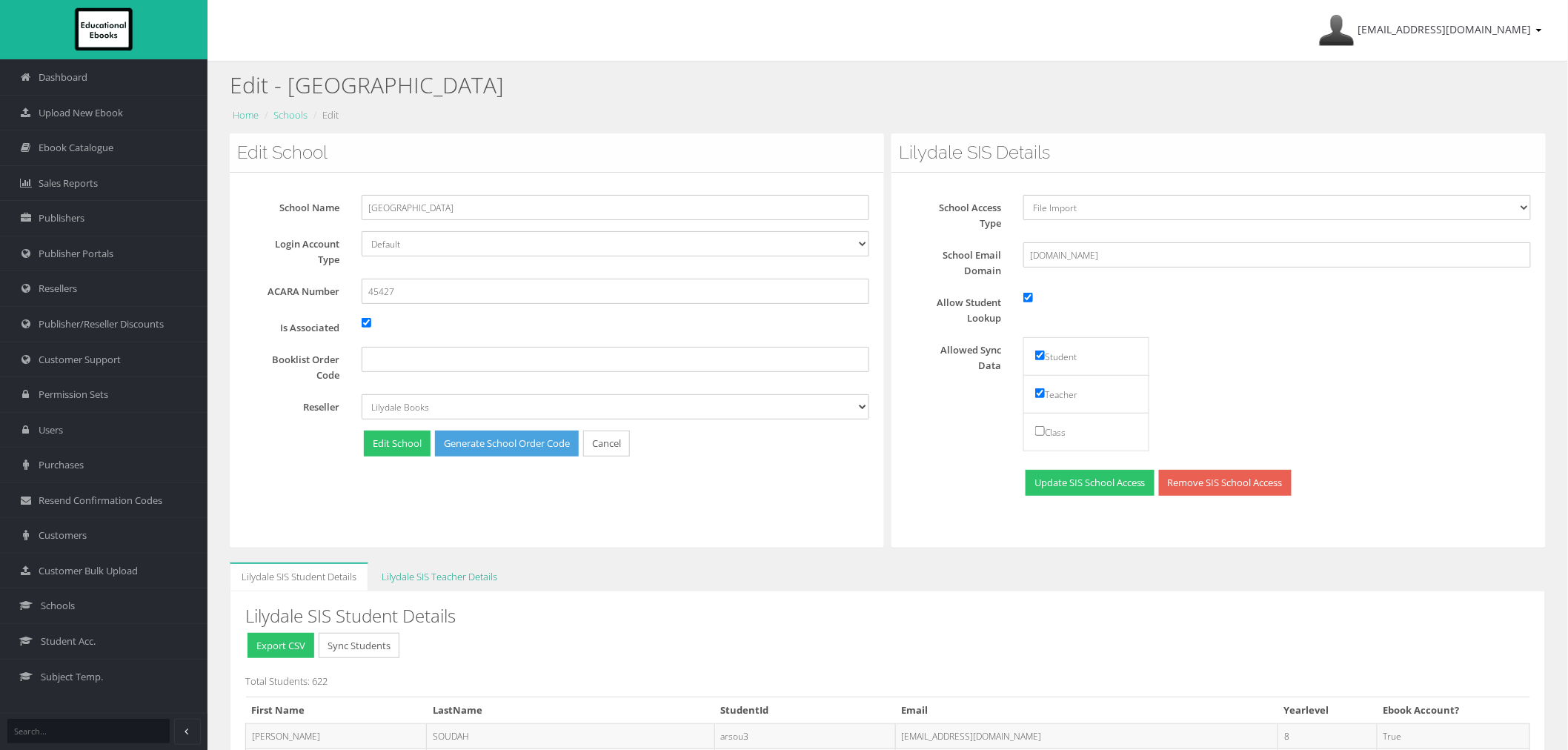
click at [456, 565] on link "Lilydale SIS Teacher Details" at bounding box center [439, 577] width 140 height 29
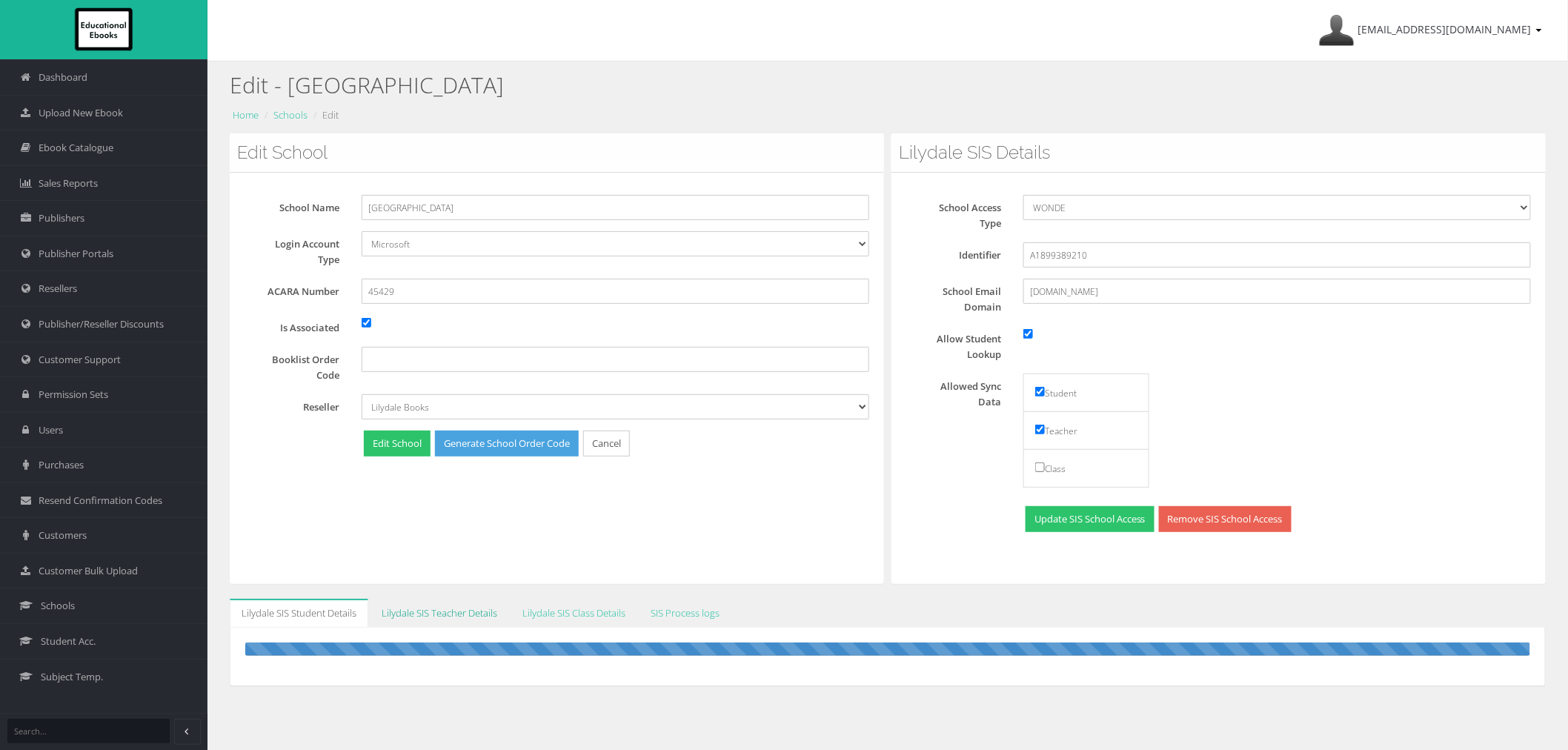
click at [426, 612] on link "Lilydale SIS Teacher Details" at bounding box center [439, 613] width 140 height 29
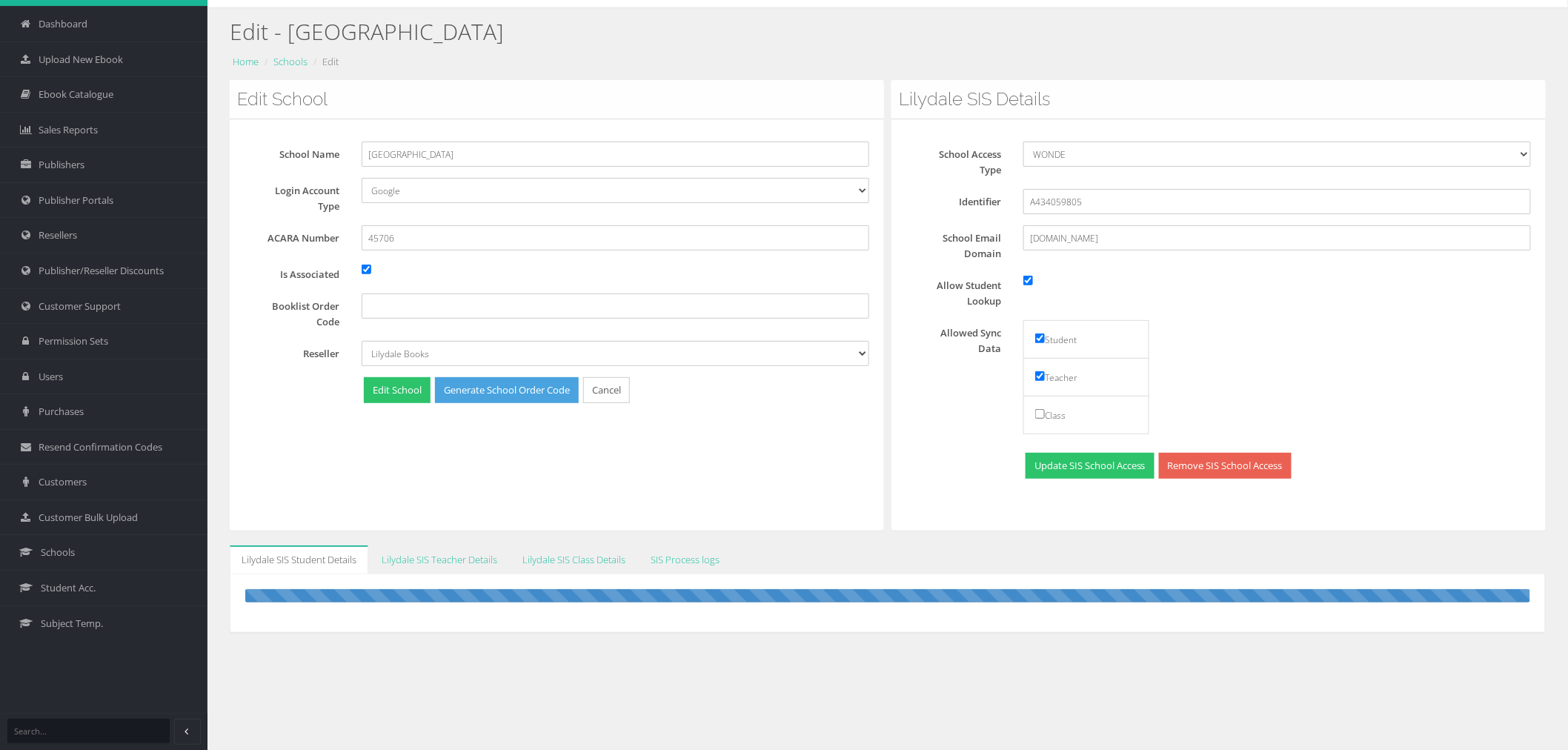
scroll to position [83, 0]
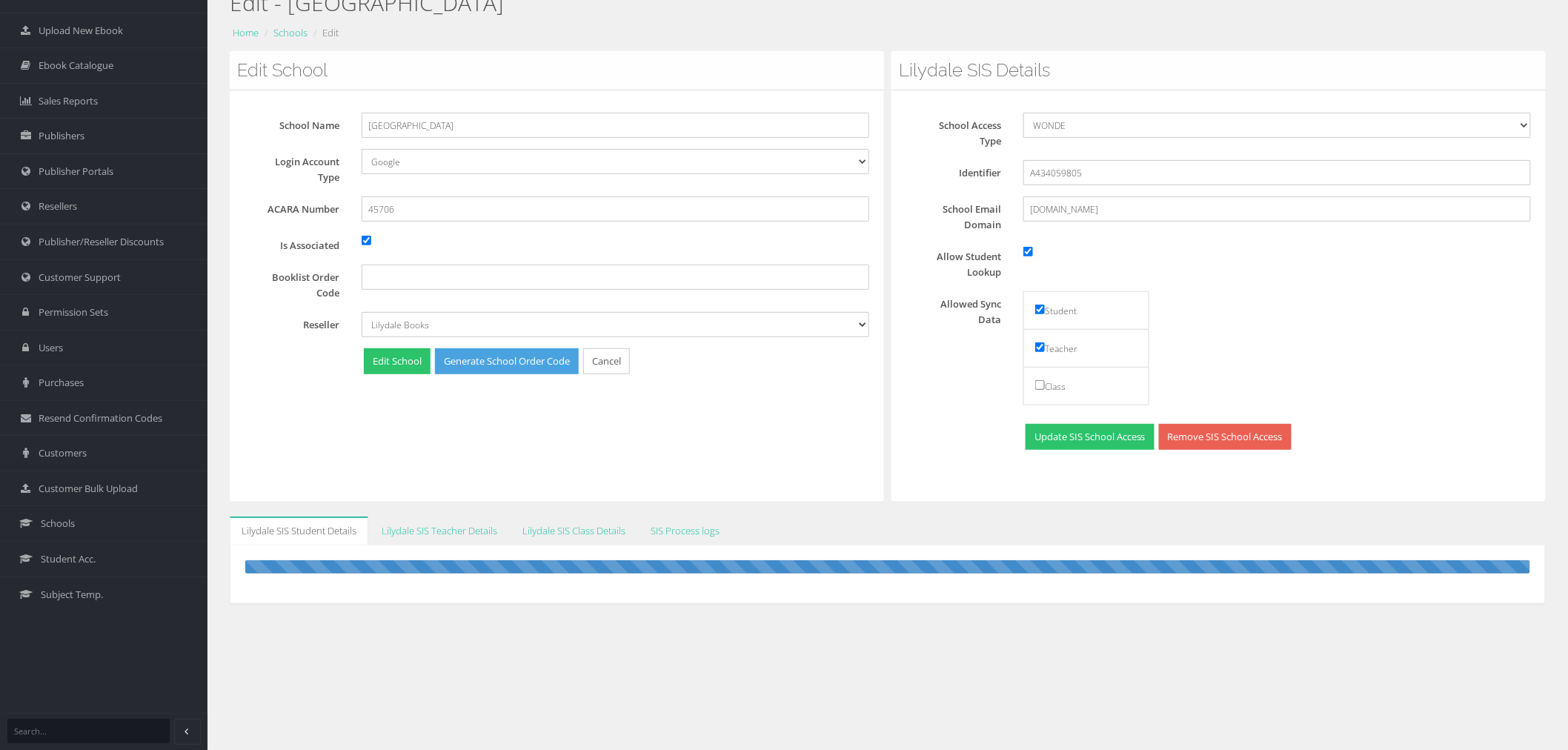
click at [446, 513] on div "Edit - [GEOGRAPHIC_DATA] Home Schools Edit Edit School School Name [GEOGRAPHIC_…" at bounding box center [888, 317] width 1361 height 677
click at [439, 536] on link "Lilydale SIS Teacher Details" at bounding box center [439, 531] width 140 height 29
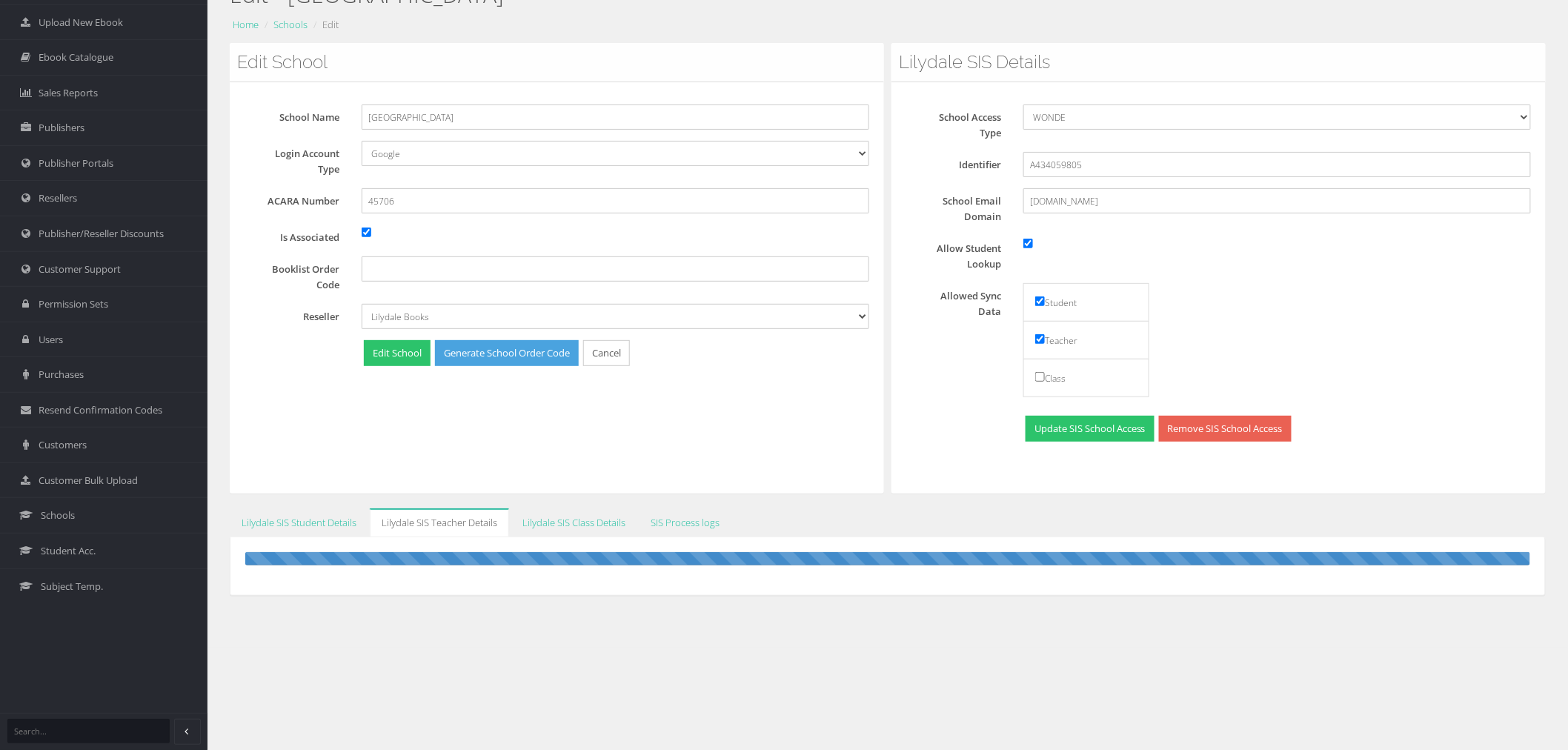
scroll to position [92, 0]
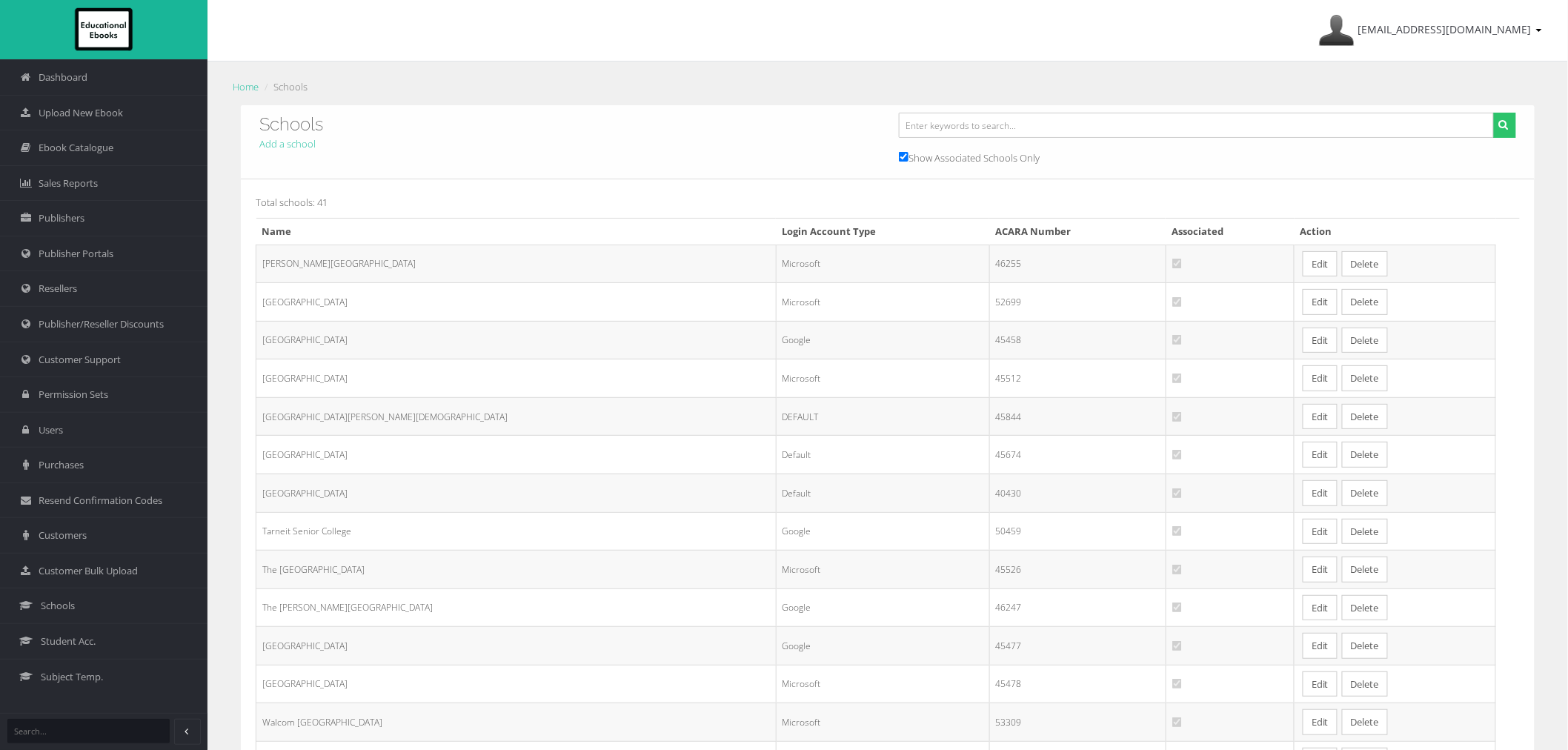
click at [1303, 267] on link "Edit" at bounding box center [1320, 265] width 35 height 26
click at [1303, 300] on link "Edit" at bounding box center [1320, 302] width 35 height 26
click at [1303, 381] on link "Edit" at bounding box center [1320, 379] width 35 height 26
click at [1342, 420] on button "Delete" at bounding box center [1365, 418] width 46 height 26
click at [1303, 415] on link "Edit" at bounding box center [1320, 418] width 35 height 26
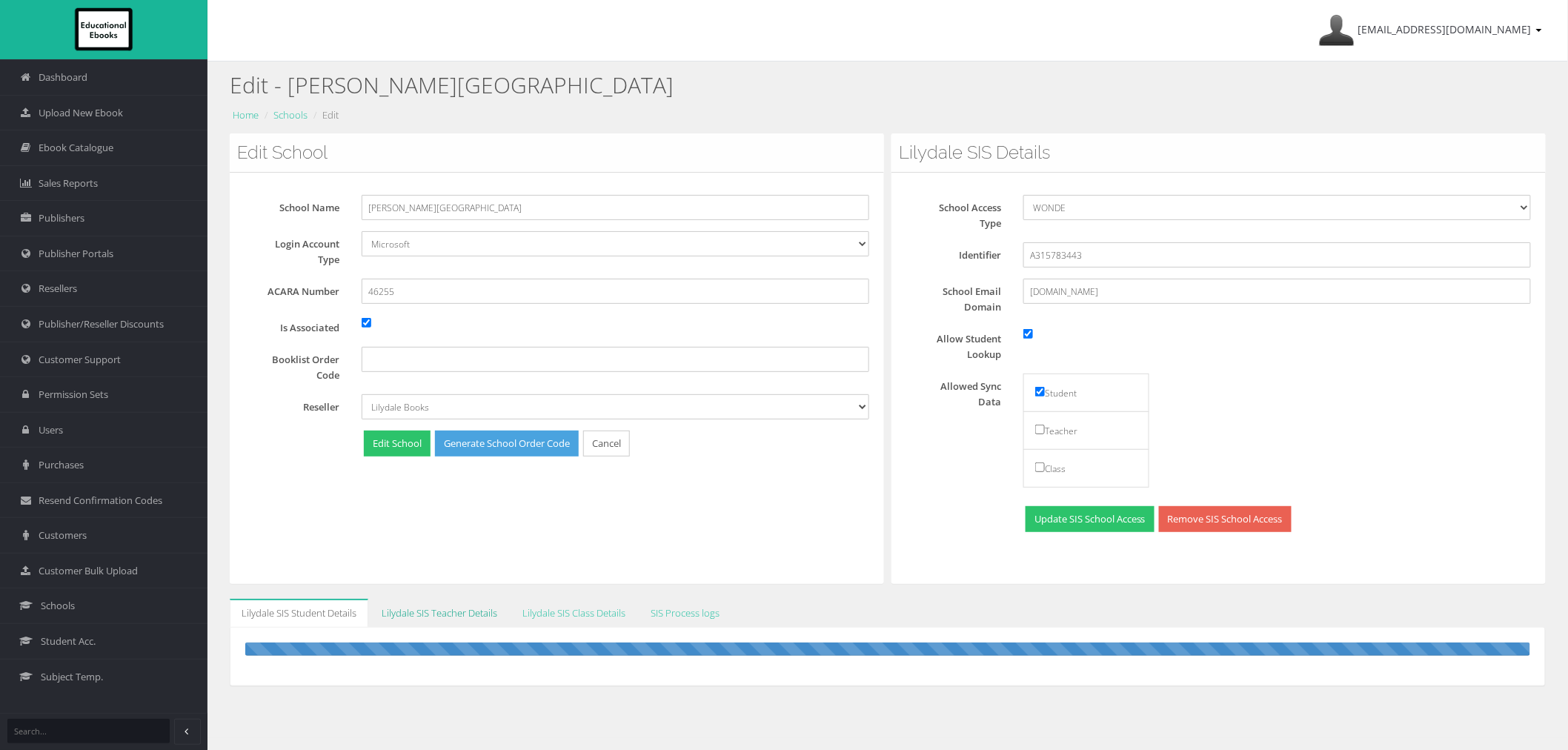
click at [408, 623] on link "Lilydale SIS Teacher Details" at bounding box center [439, 613] width 140 height 29
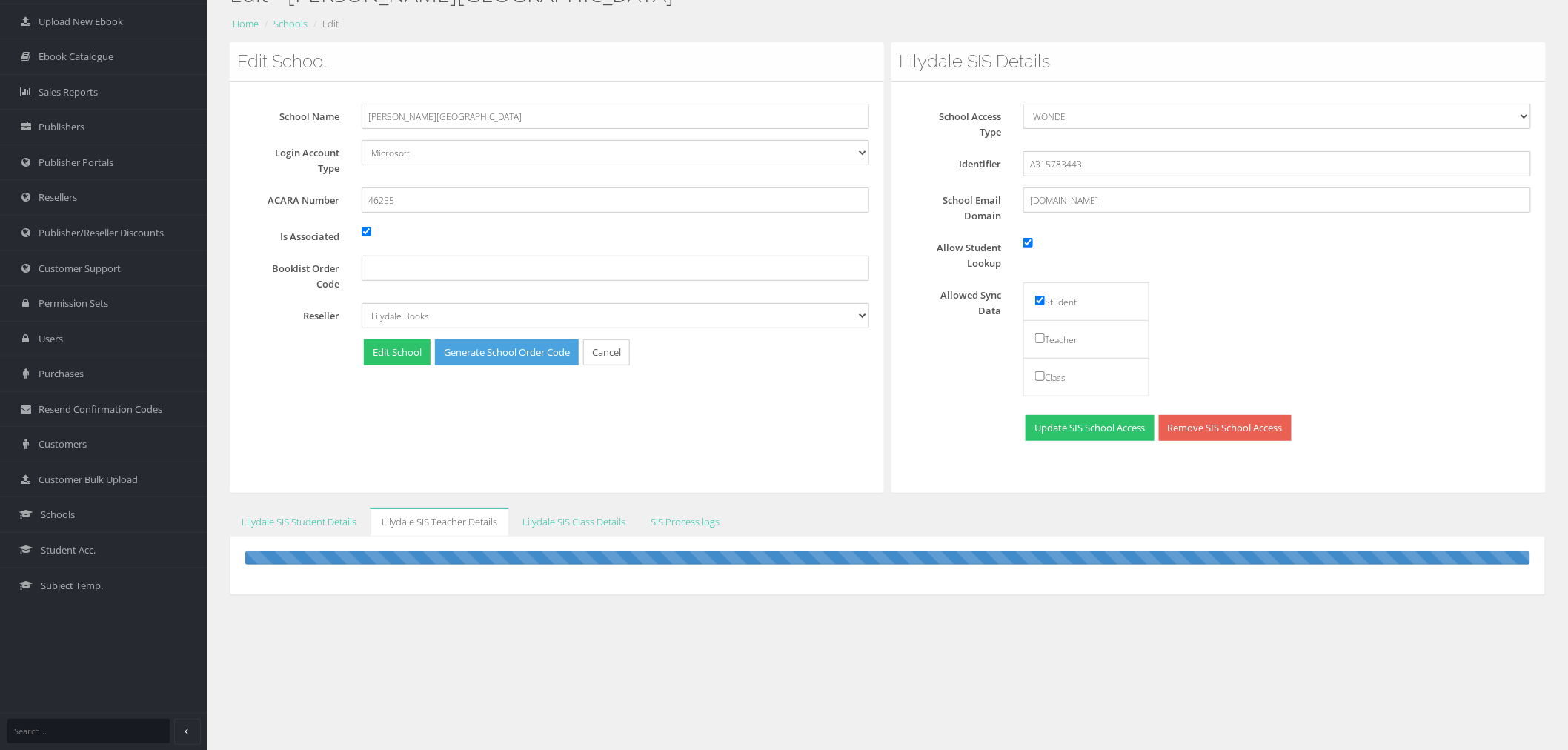
scroll to position [92, 0]
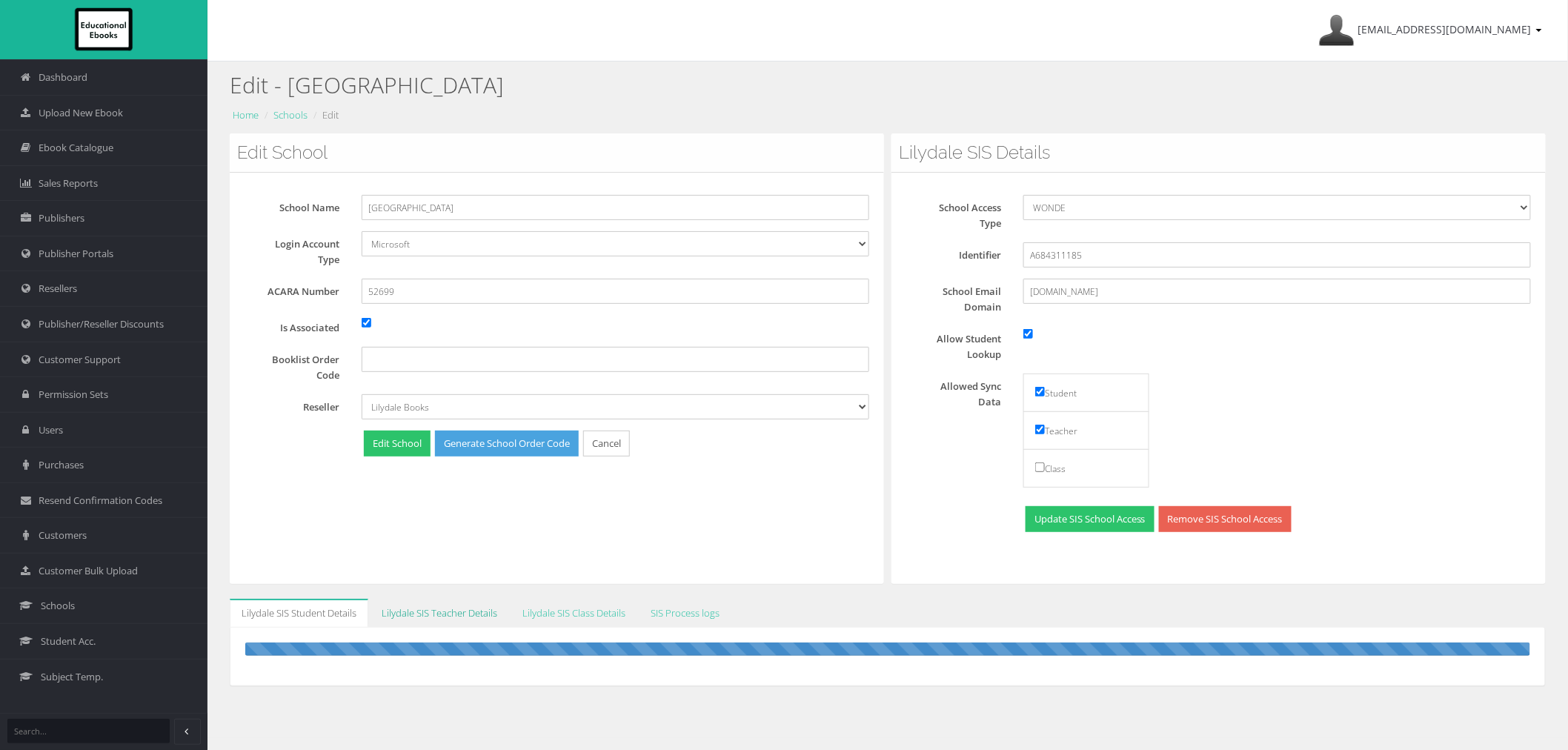
click at [447, 620] on link "Lilydale SIS Teacher Details" at bounding box center [439, 613] width 140 height 29
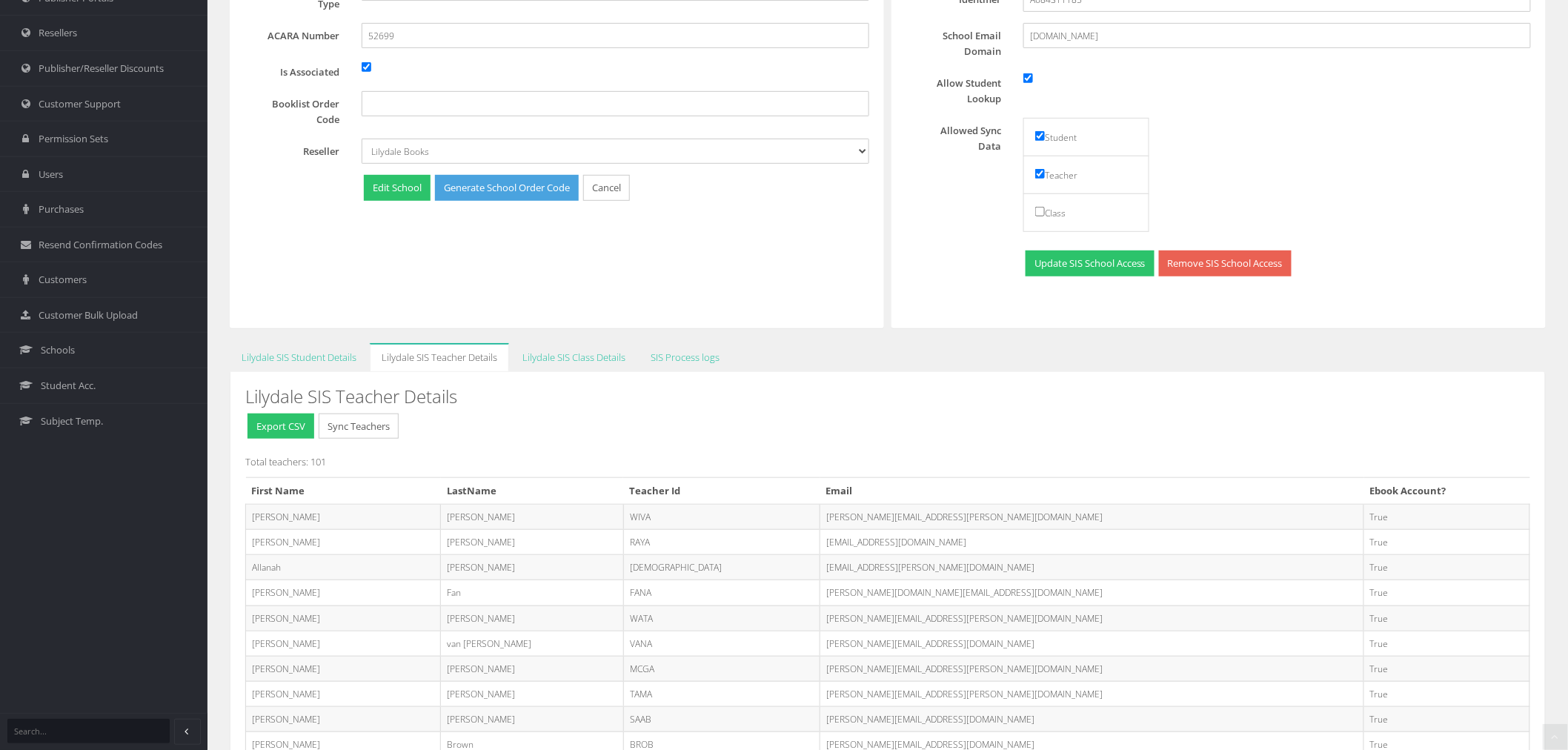
scroll to position [258, 0]
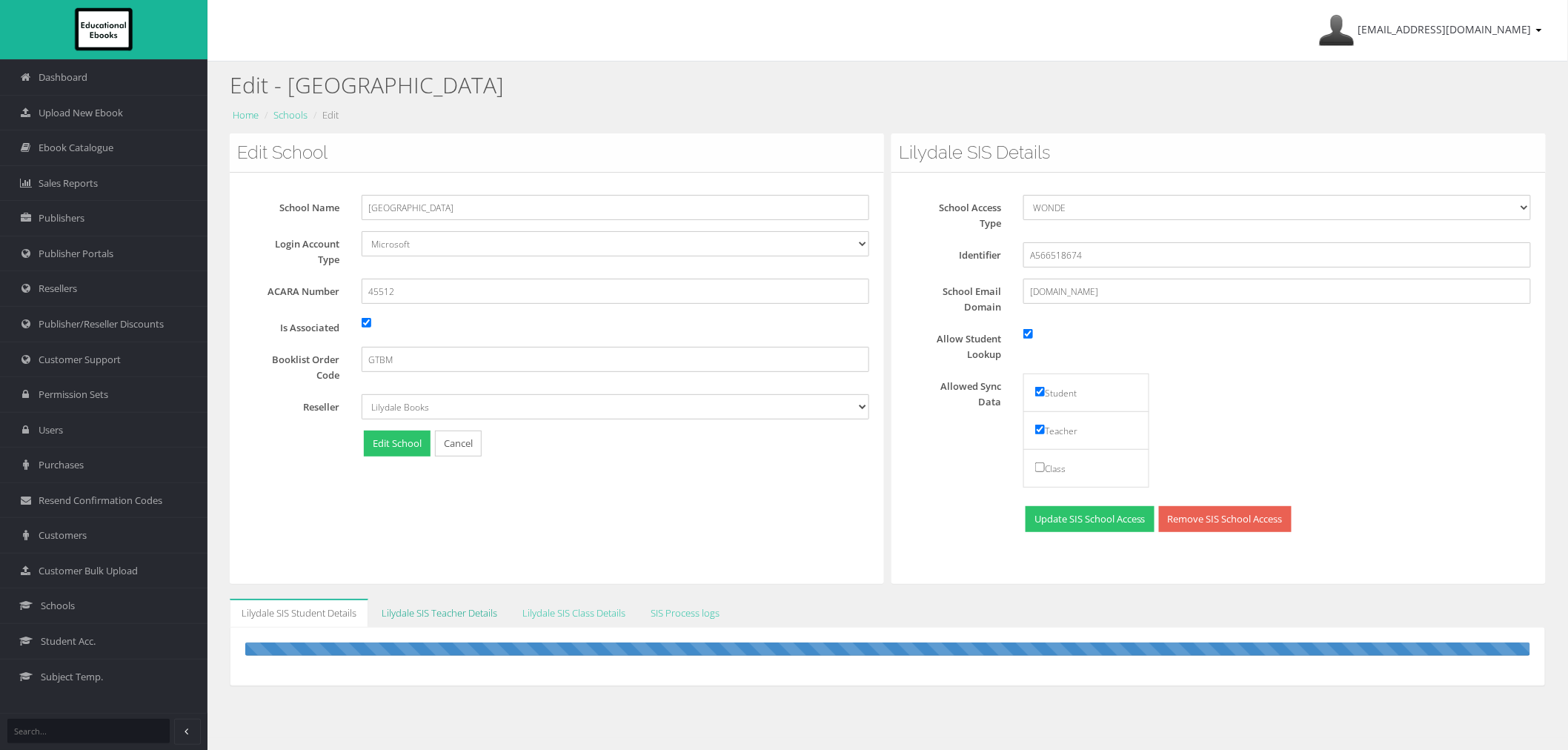
click at [434, 608] on link "Lilydale SIS Teacher Details" at bounding box center [439, 613] width 140 height 29
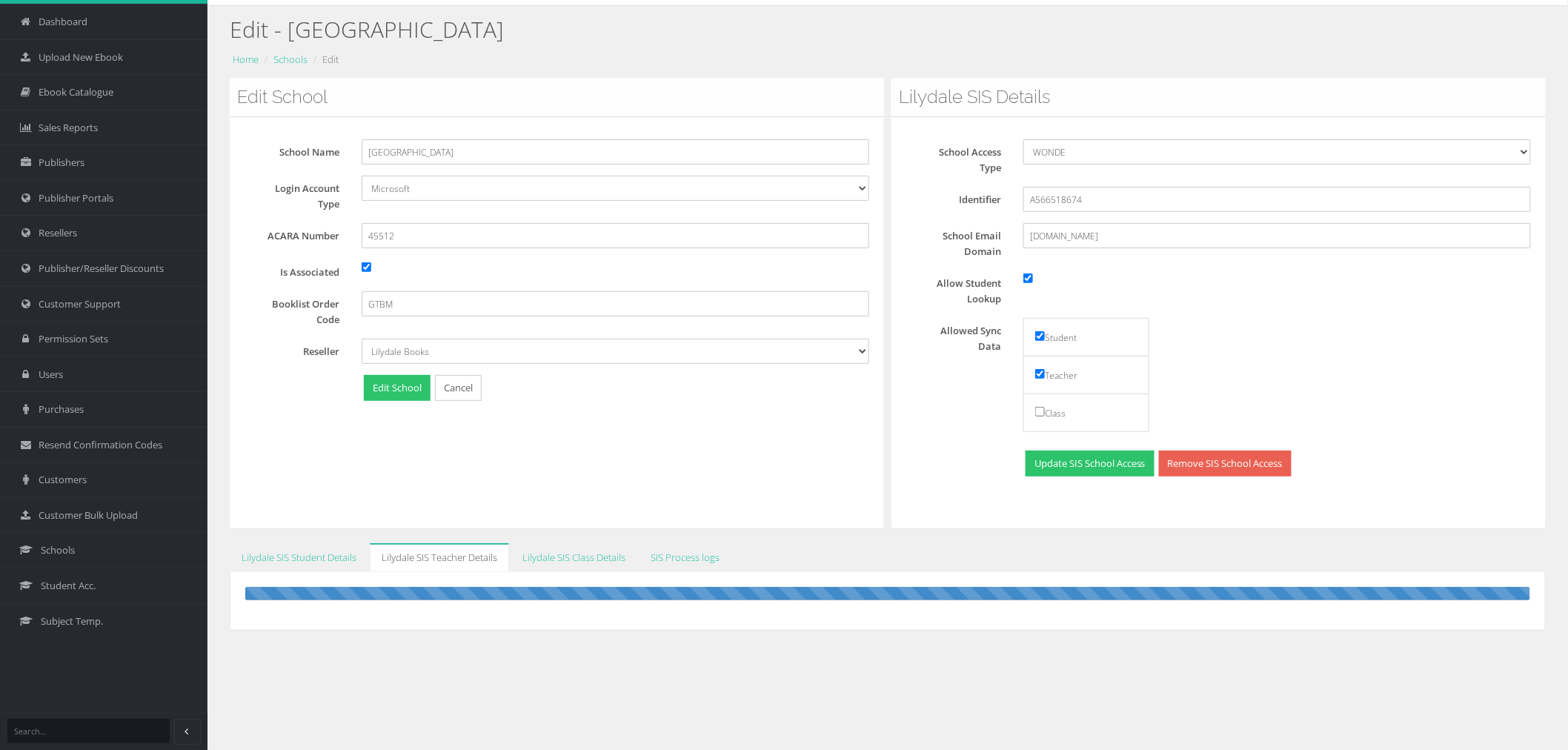
scroll to position [92, 0]
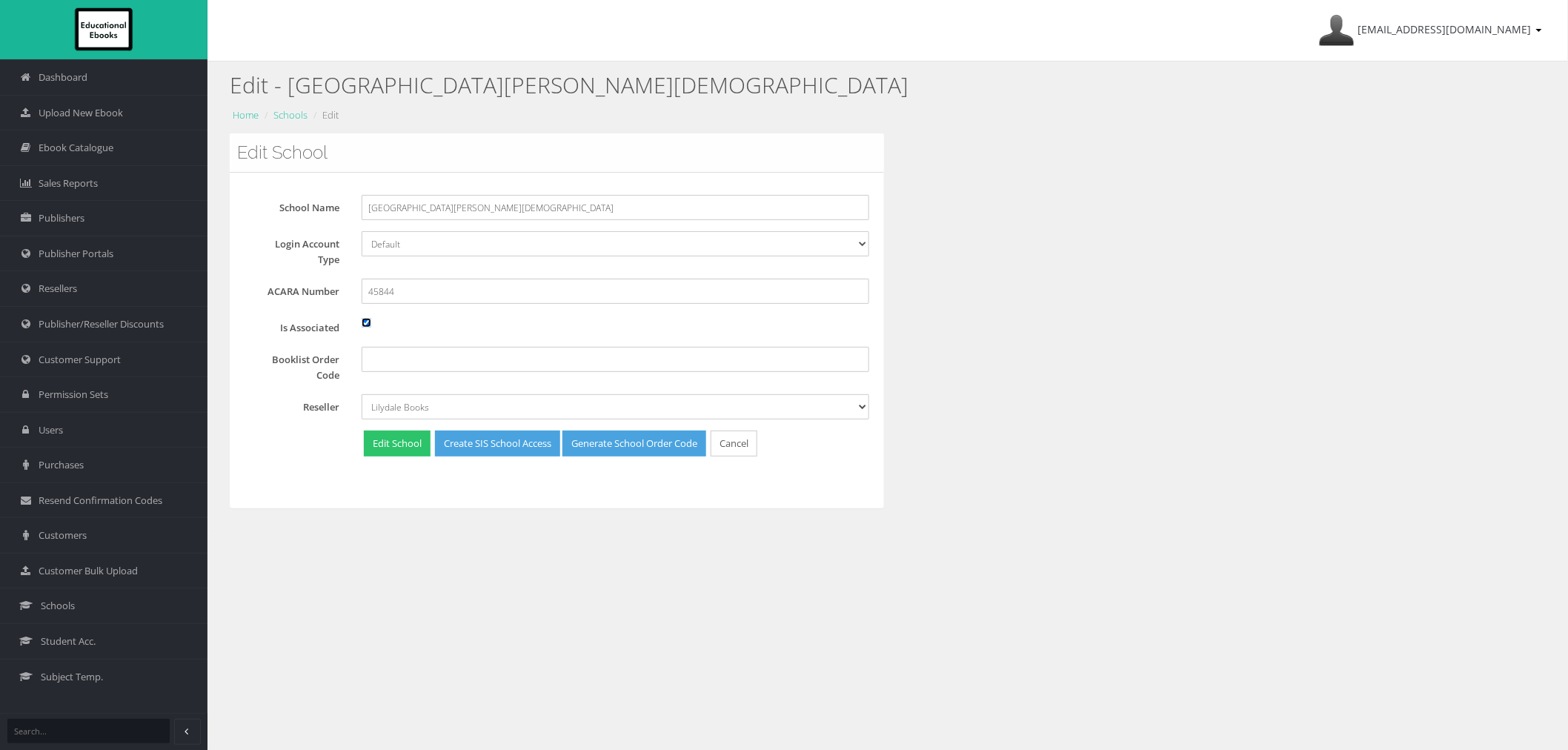
click at [367, 320] on input "Is Associated" at bounding box center [366, 323] width 10 height 10
checkbox input "false"
click at [390, 446] on button "Edit School" at bounding box center [397, 444] width 67 height 26
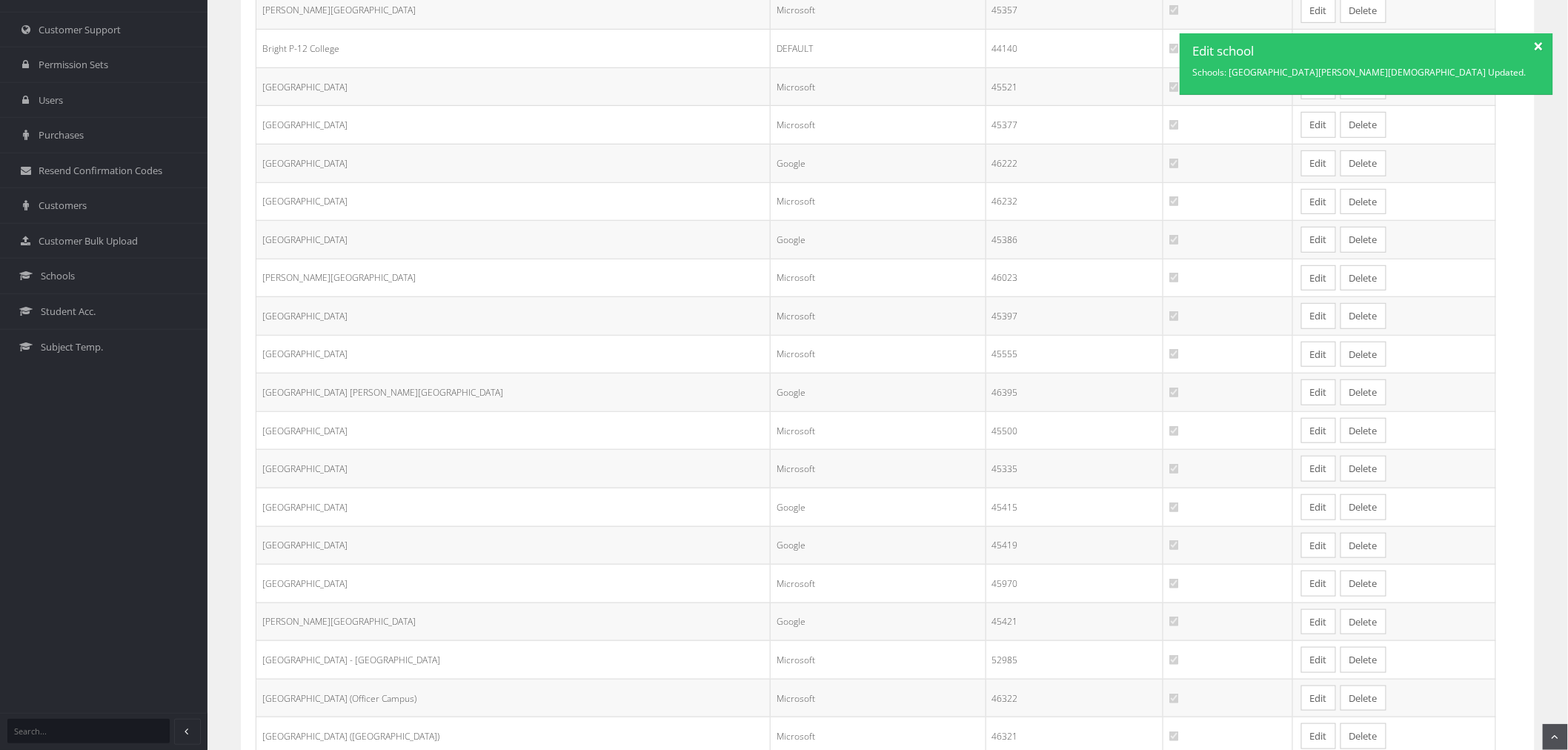
scroll to position [569, 0]
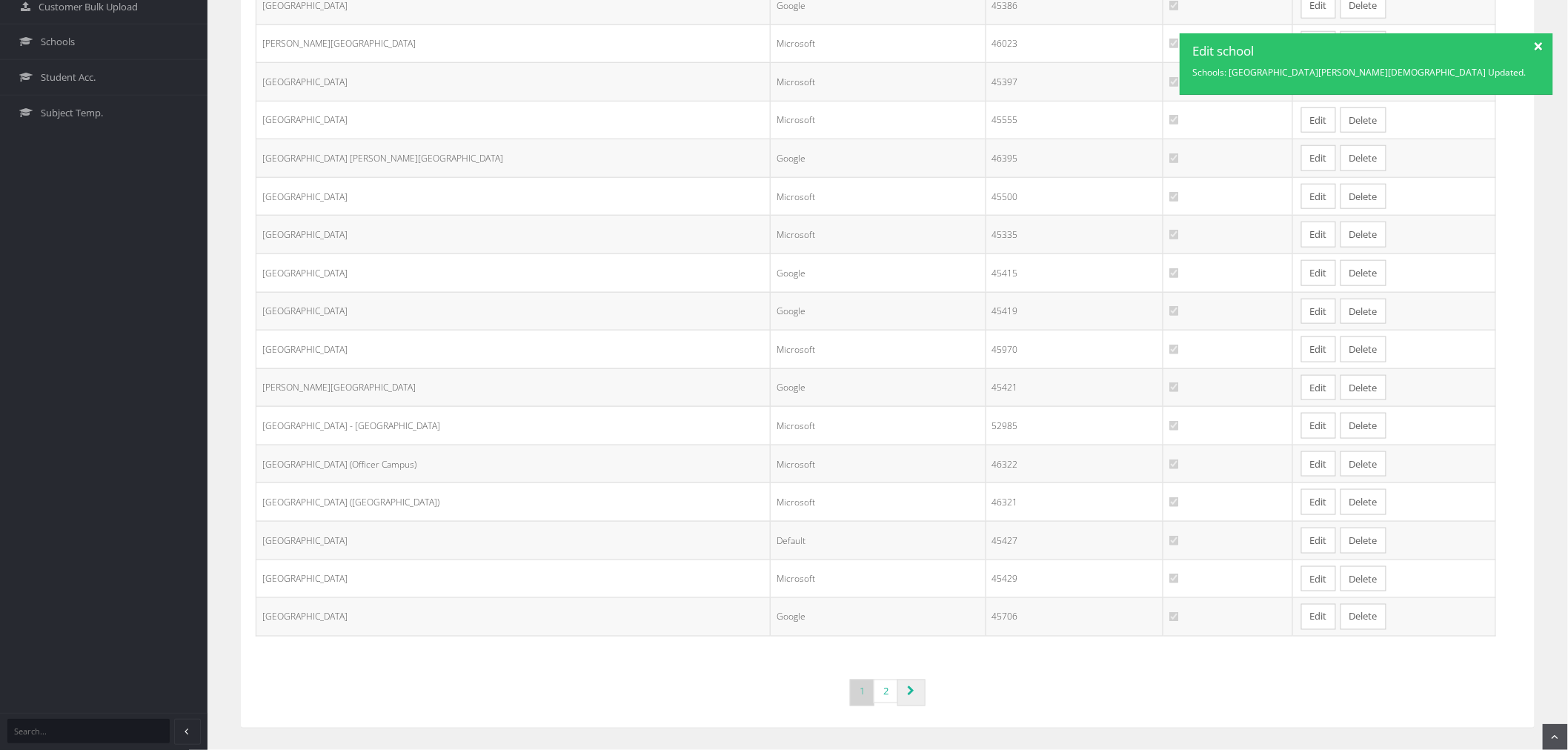
click at [919, 688] on link "Page navigation" at bounding box center [911, 693] width 28 height 26
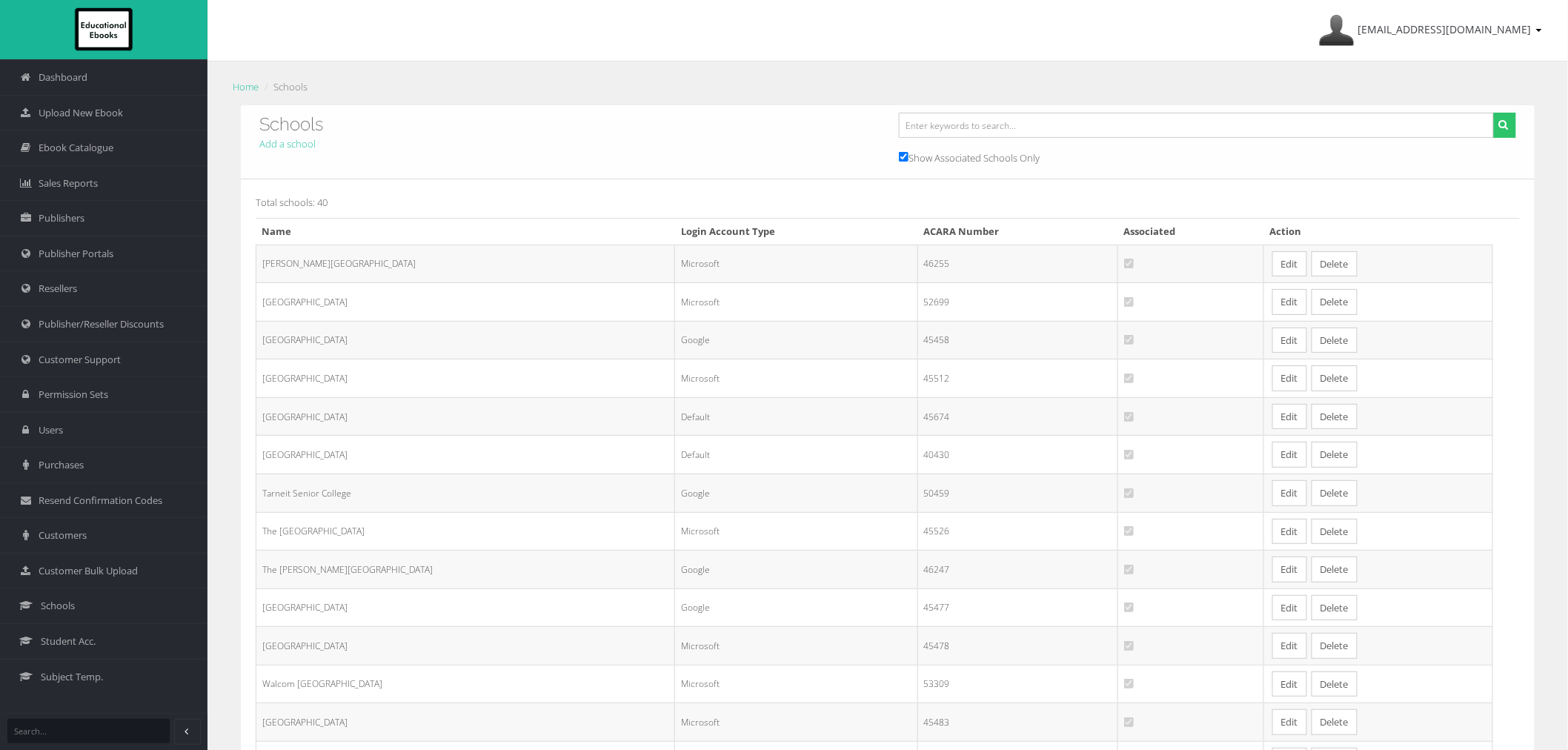
click at [1273, 499] on link "Edit" at bounding box center [1290, 493] width 35 height 26
click at [1273, 572] on link "Edit" at bounding box center [1290, 570] width 35 height 26
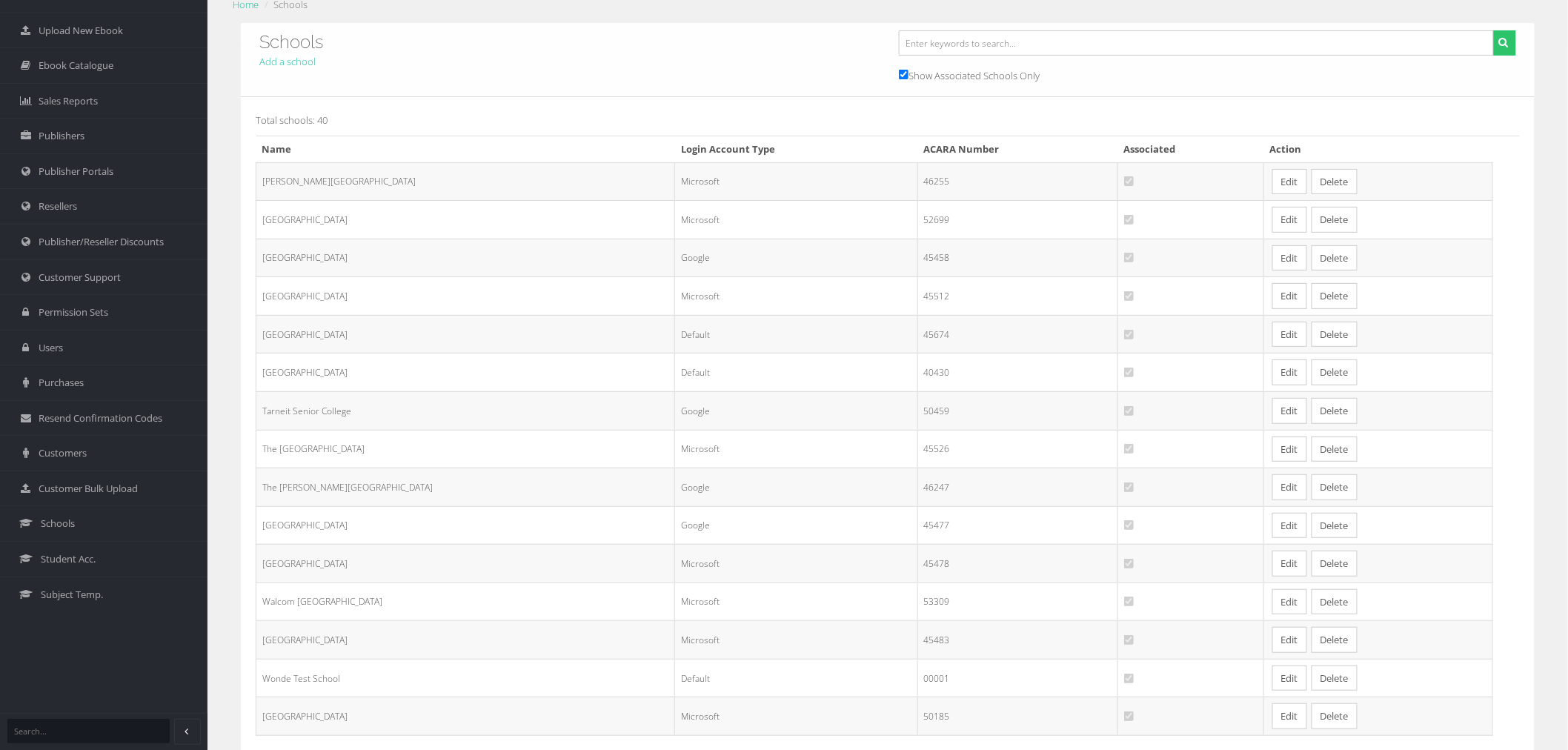
click at [1273, 525] on link "Edit" at bounding box center [1290, 526] width 35 height 26
click at [1273, 567] on link "Edit" at bounding box center [1290, 564] width 35 height 26
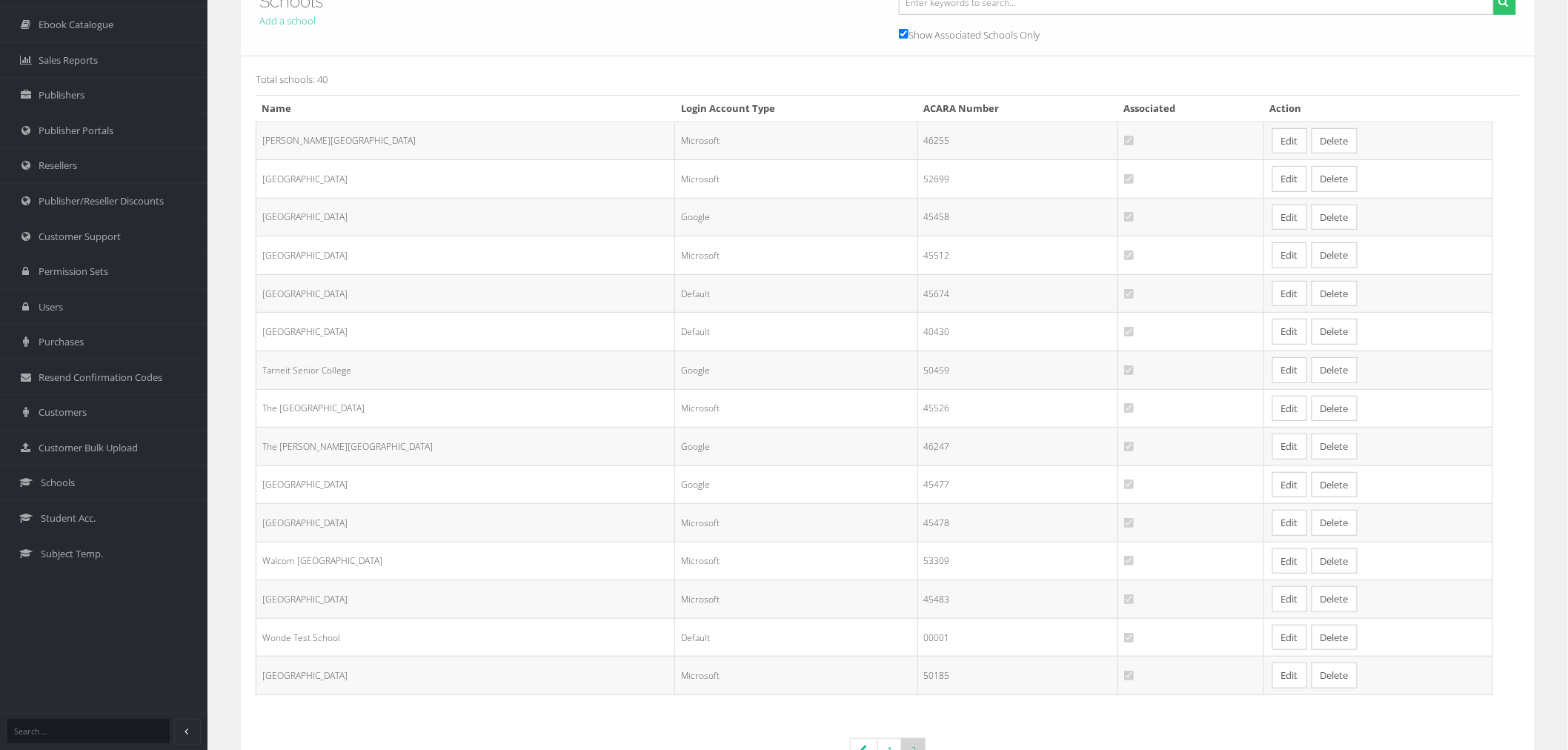
scroll to position [164, 0]
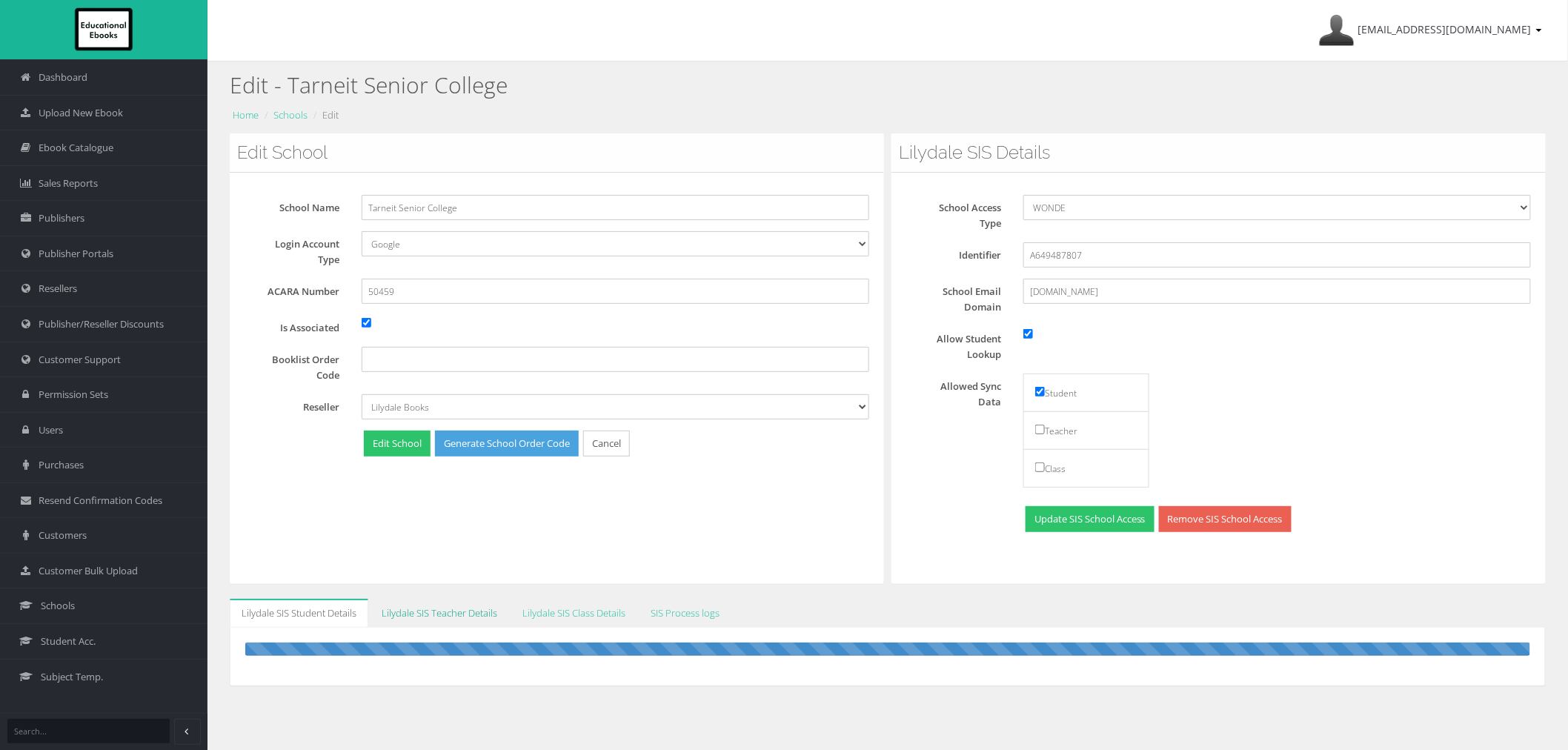
click at [440, 617] on link "Lilydale SIS Teacher Details" at bounding box center [439, 613] width 140 height 29
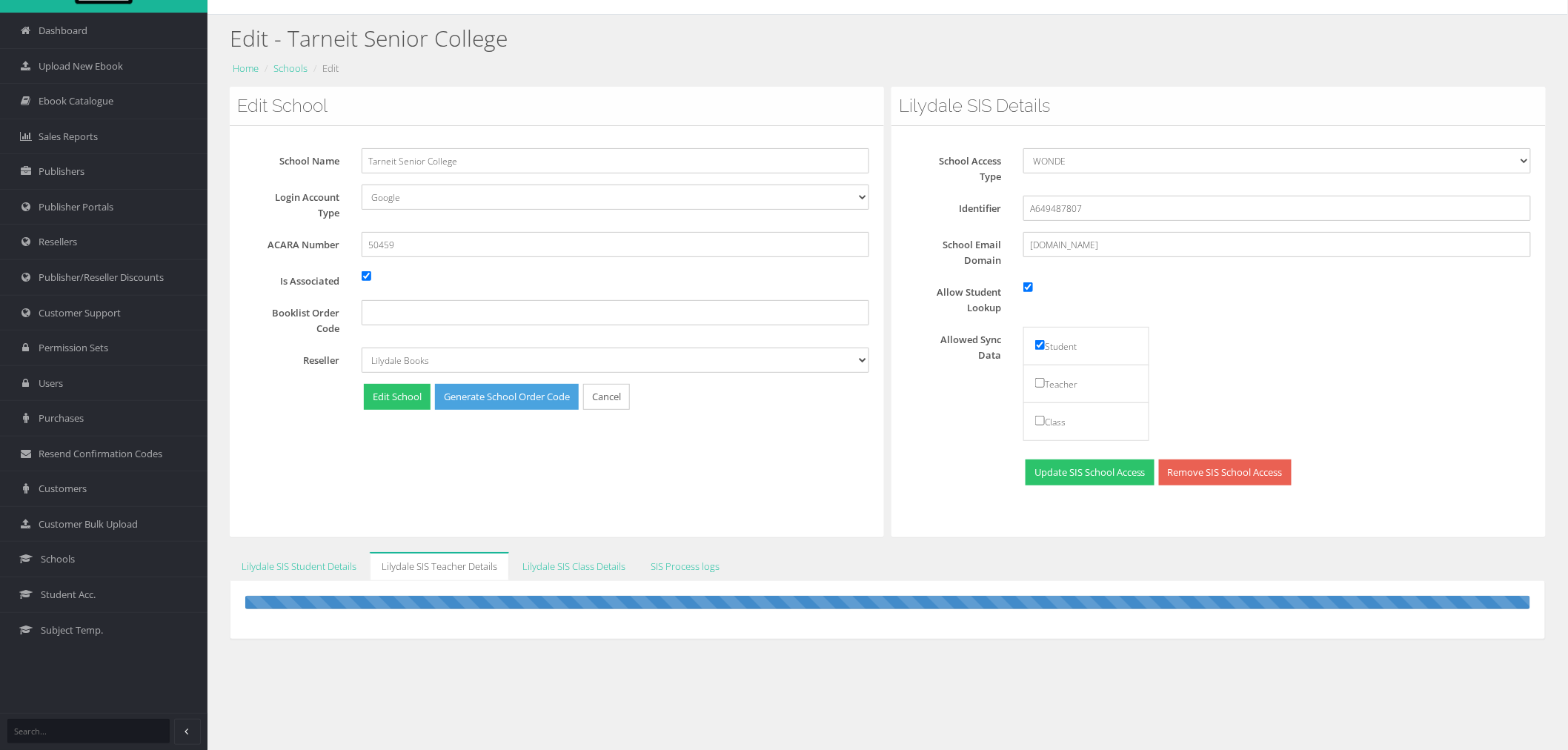
scroll to position [92, 0]
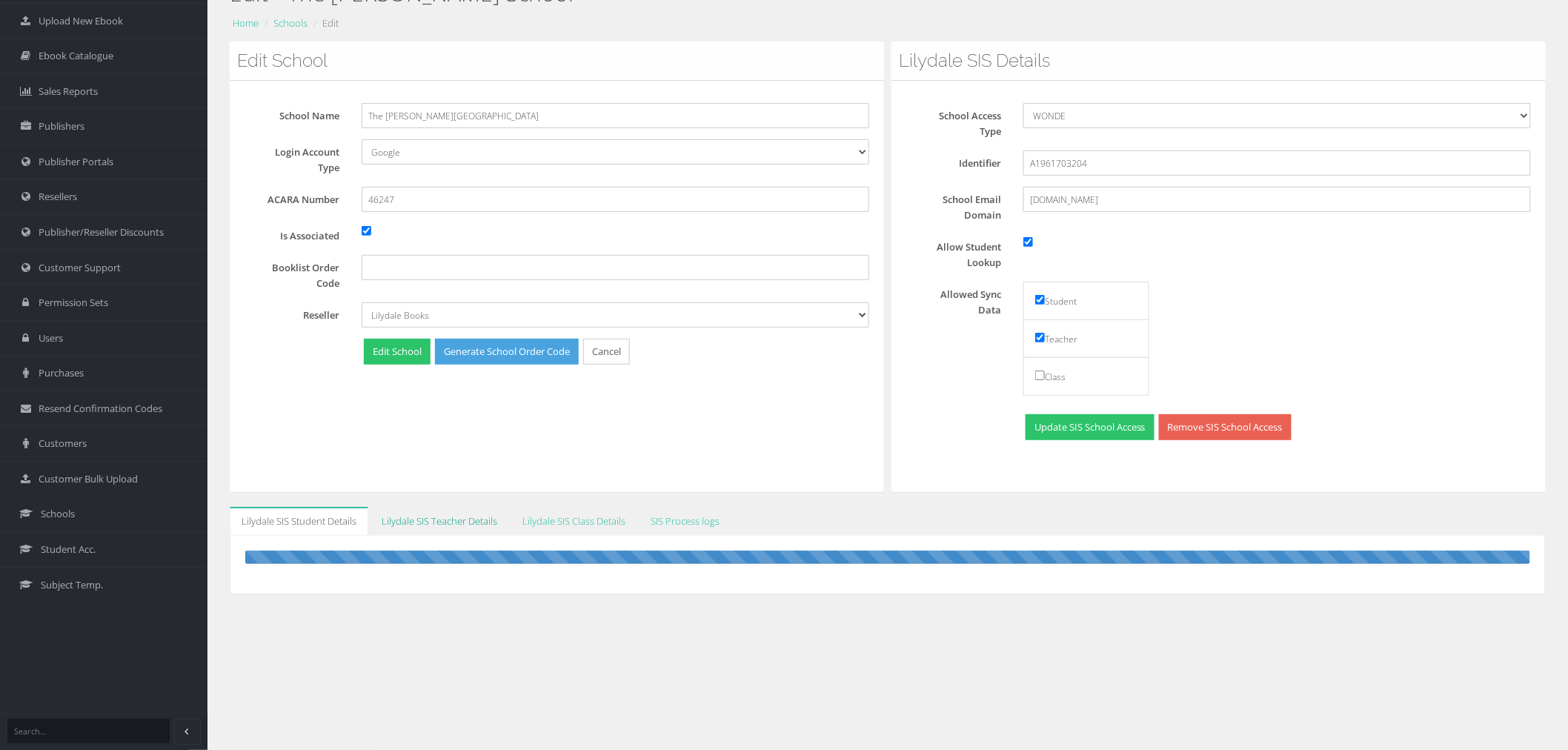
click at [446, 522] on link "Lilydale SIS Teacher Details" at bounding box center [439, 521] width 140 height 29
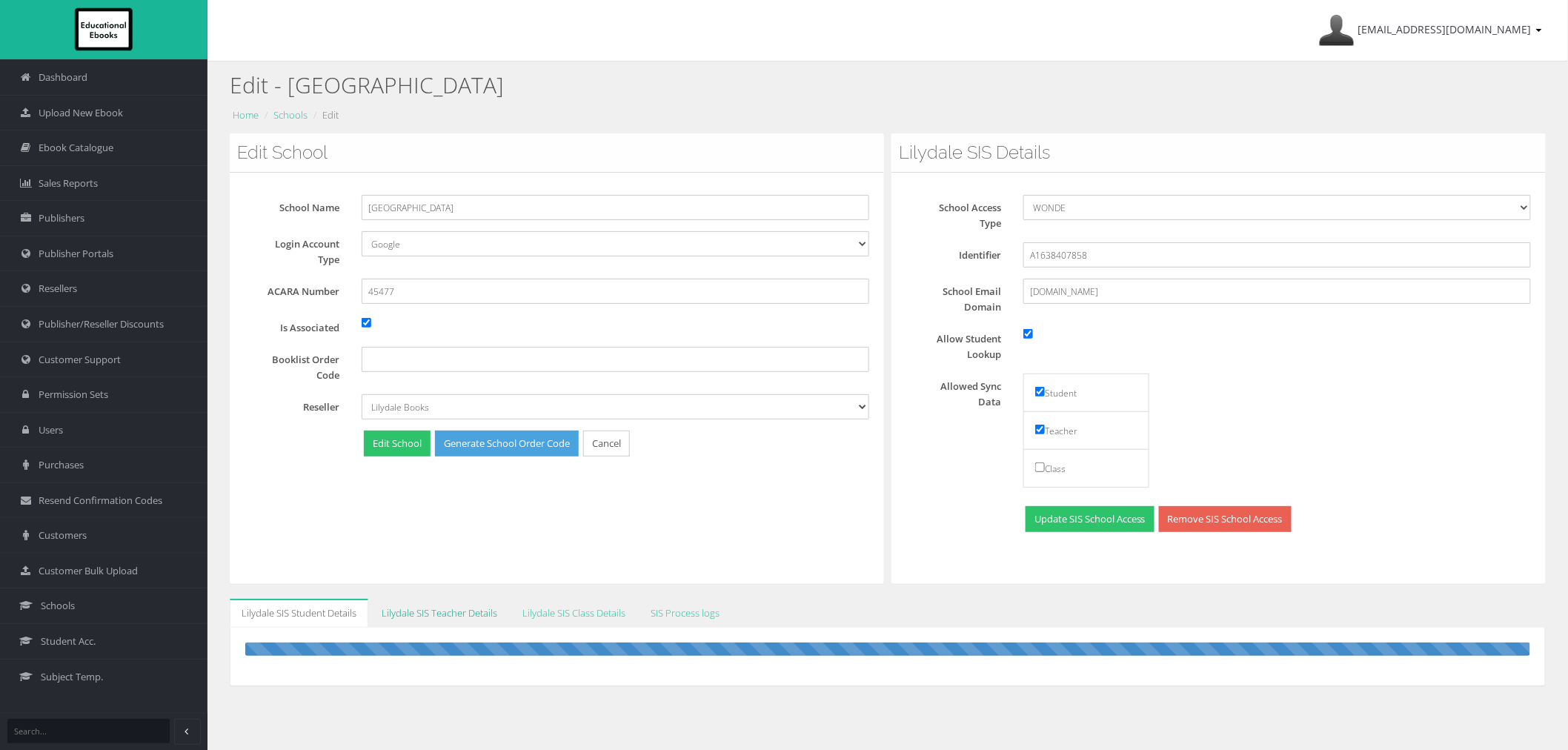
click at [428, 610] on link "Lilydale SIS Teacher Details" at bounding box center [439, 613] width 140 height 29
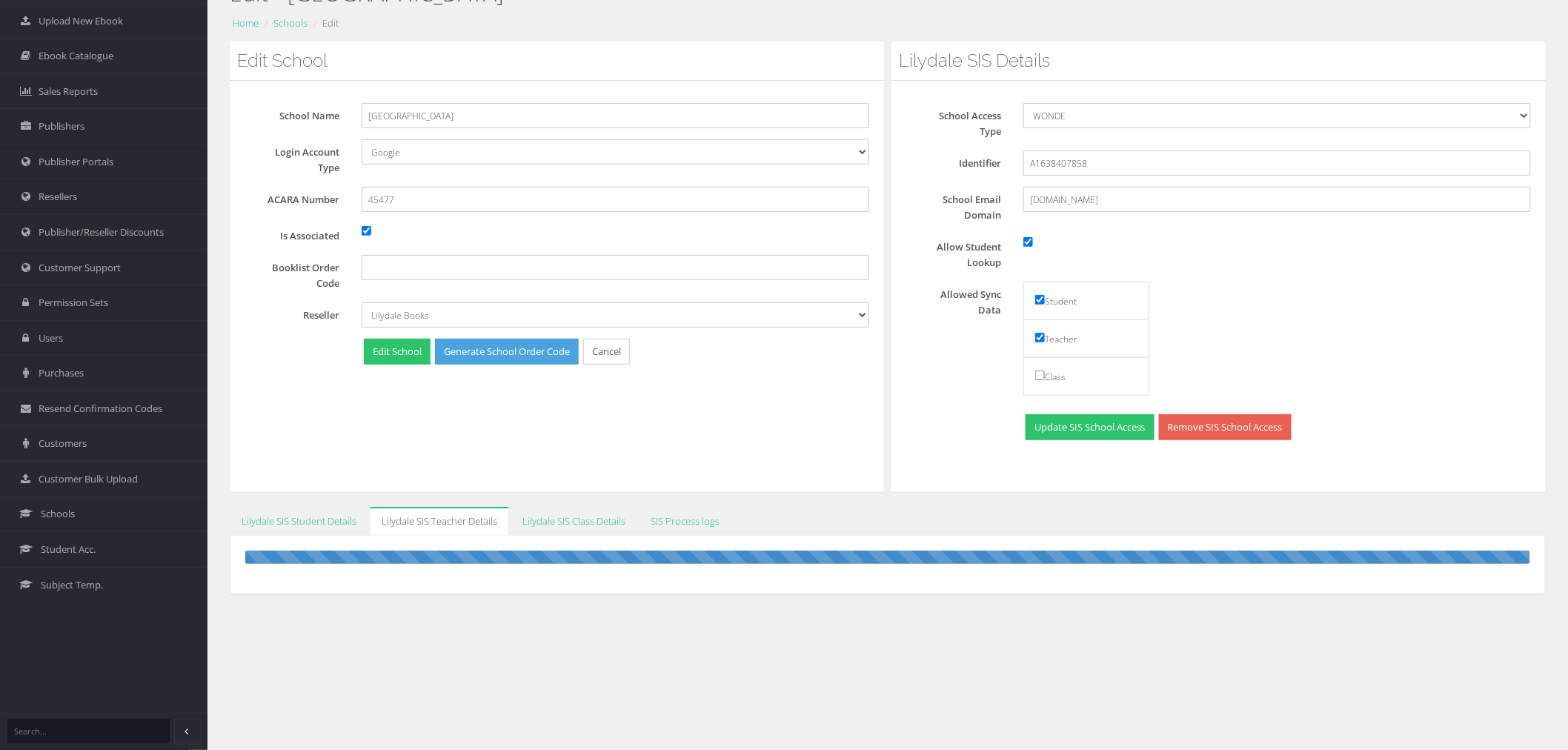
scroll to position [92, 0]
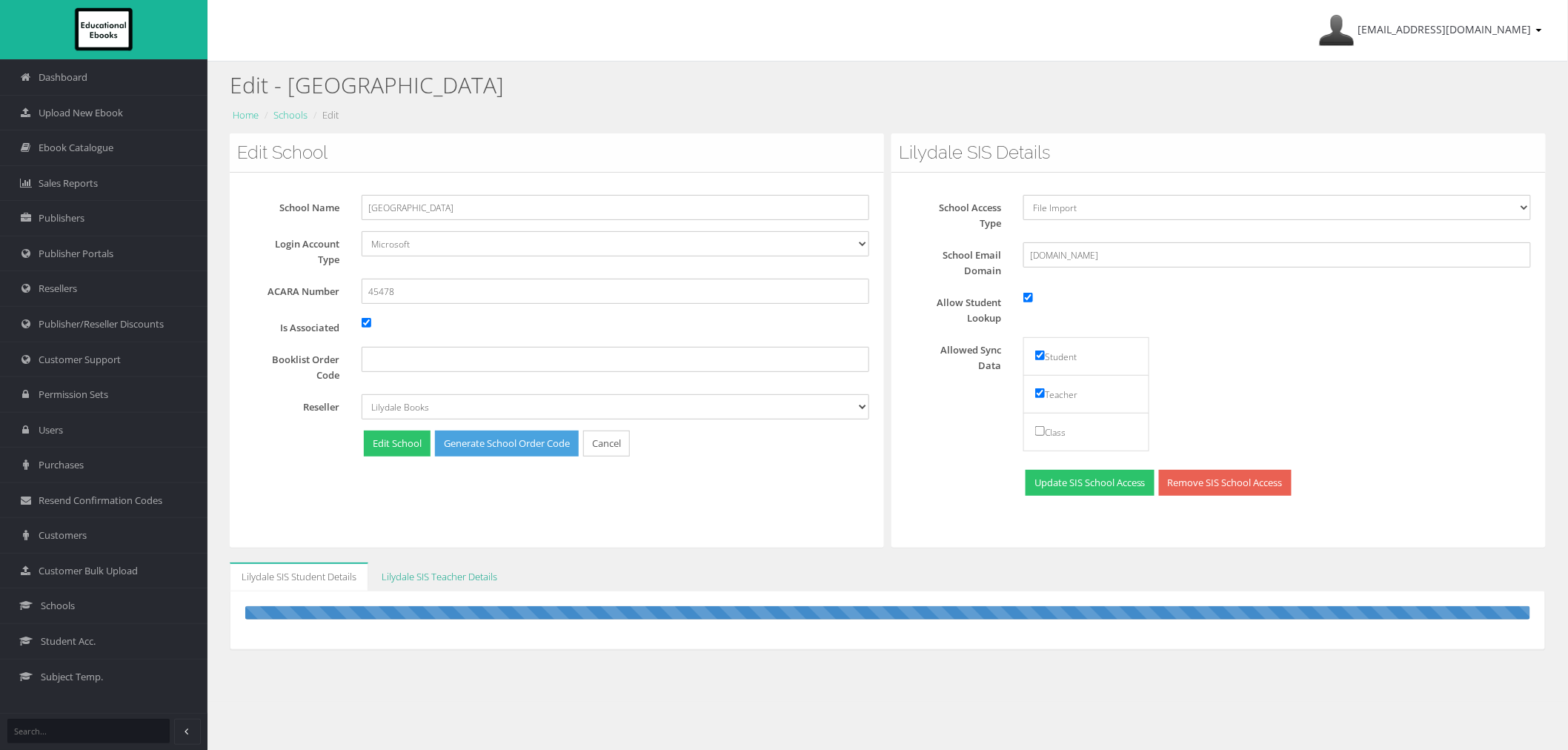
click at [439, 568] on link "Lilydale SIS Teacher Details" at bounding box center [439, 577] width 140 height 29
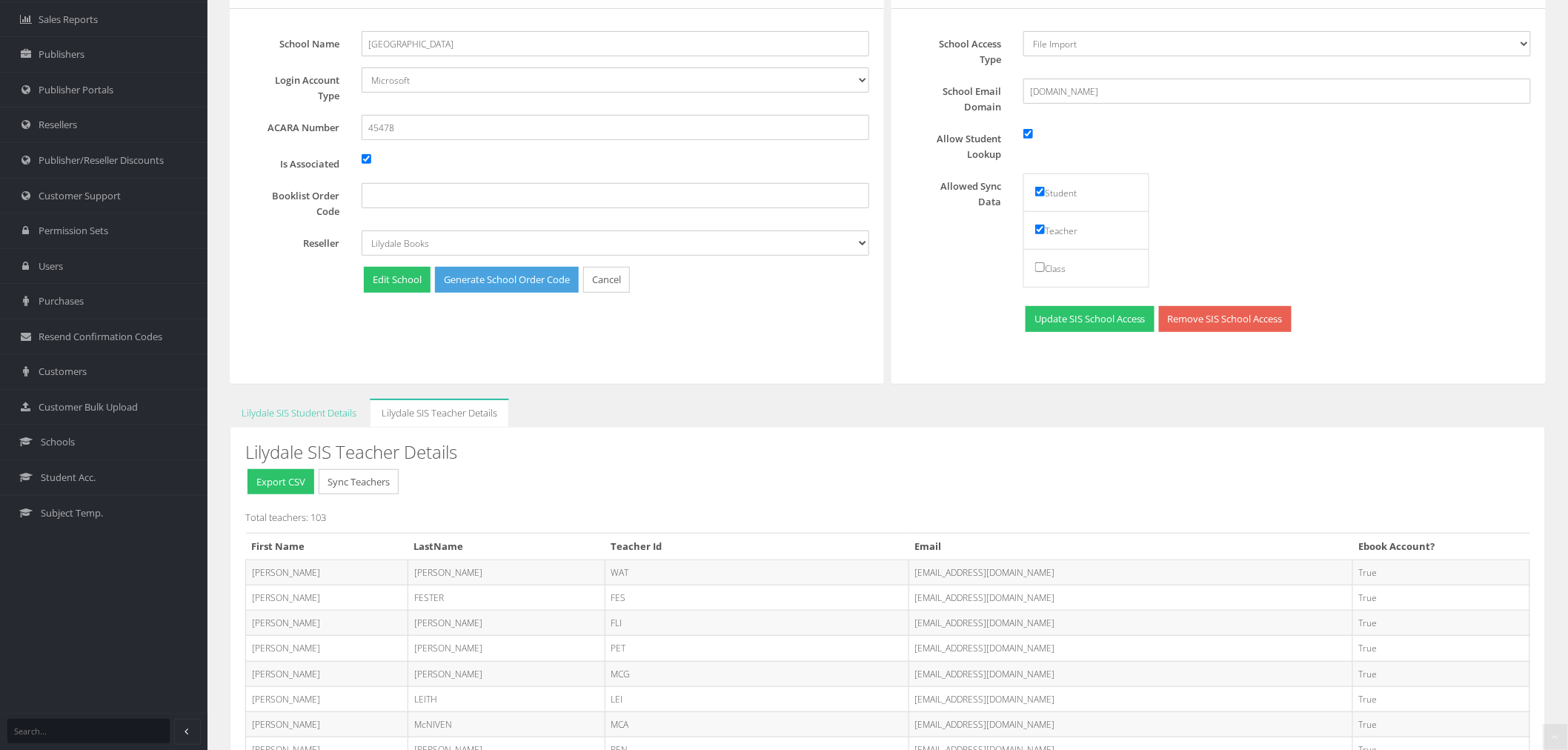
scroll to position [164, 0]
